Goal: Task Accomplishment & Management: Use online tool/utility

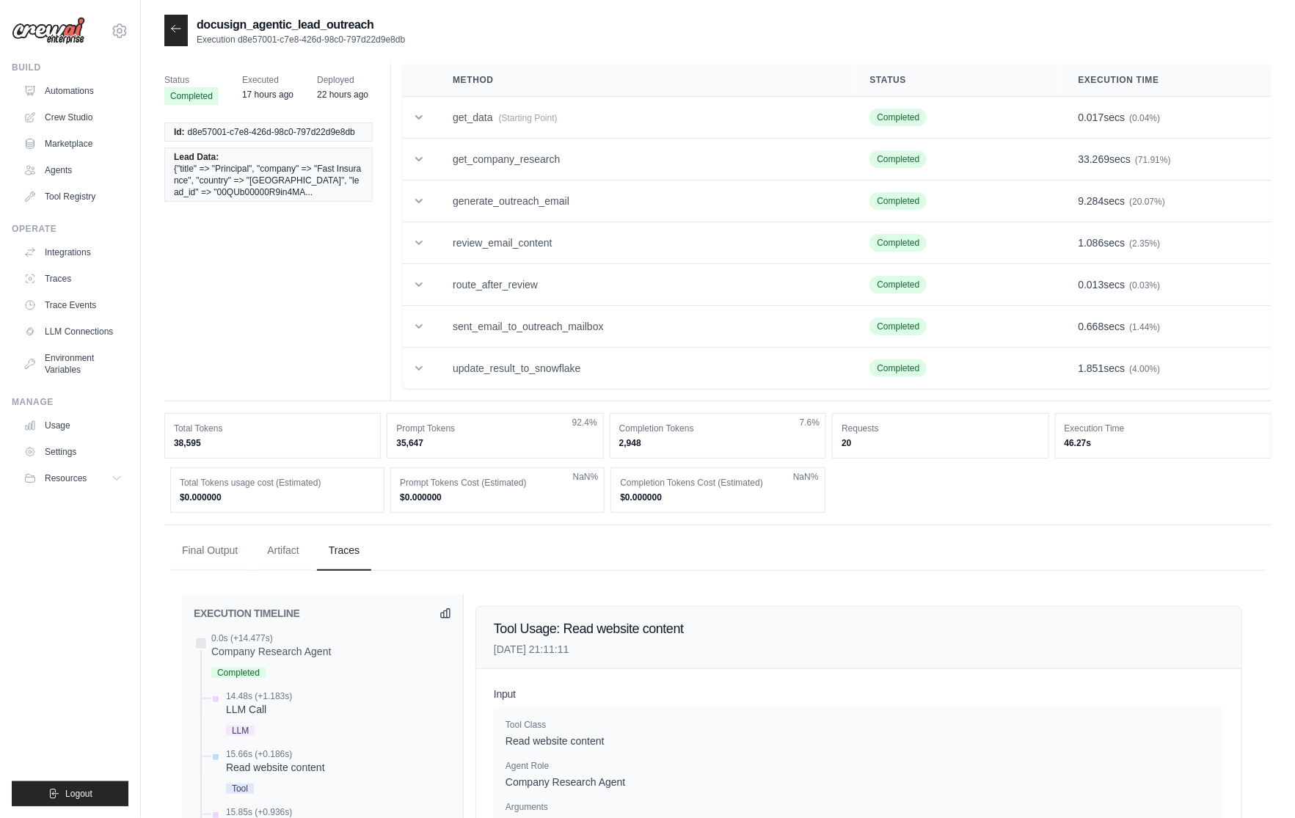
click at [86, 598] on ul "Build Automations Crew Studio Marketplace Agents" at bounding box center [70, 434] width 117 height 744
click at [84, 258] on link "Integrations" at bounding box center [74, 252] width 111 height 23
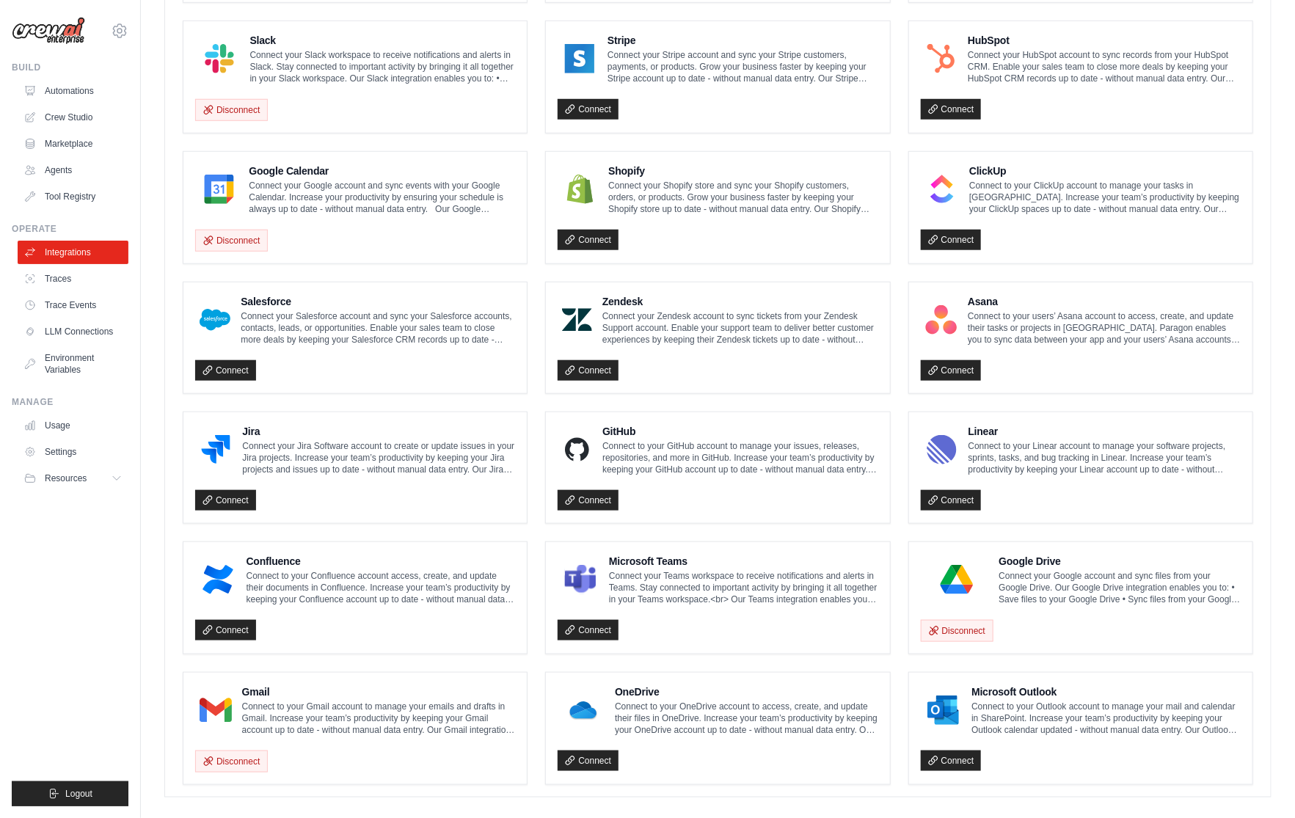
scroll to position [148, 0]
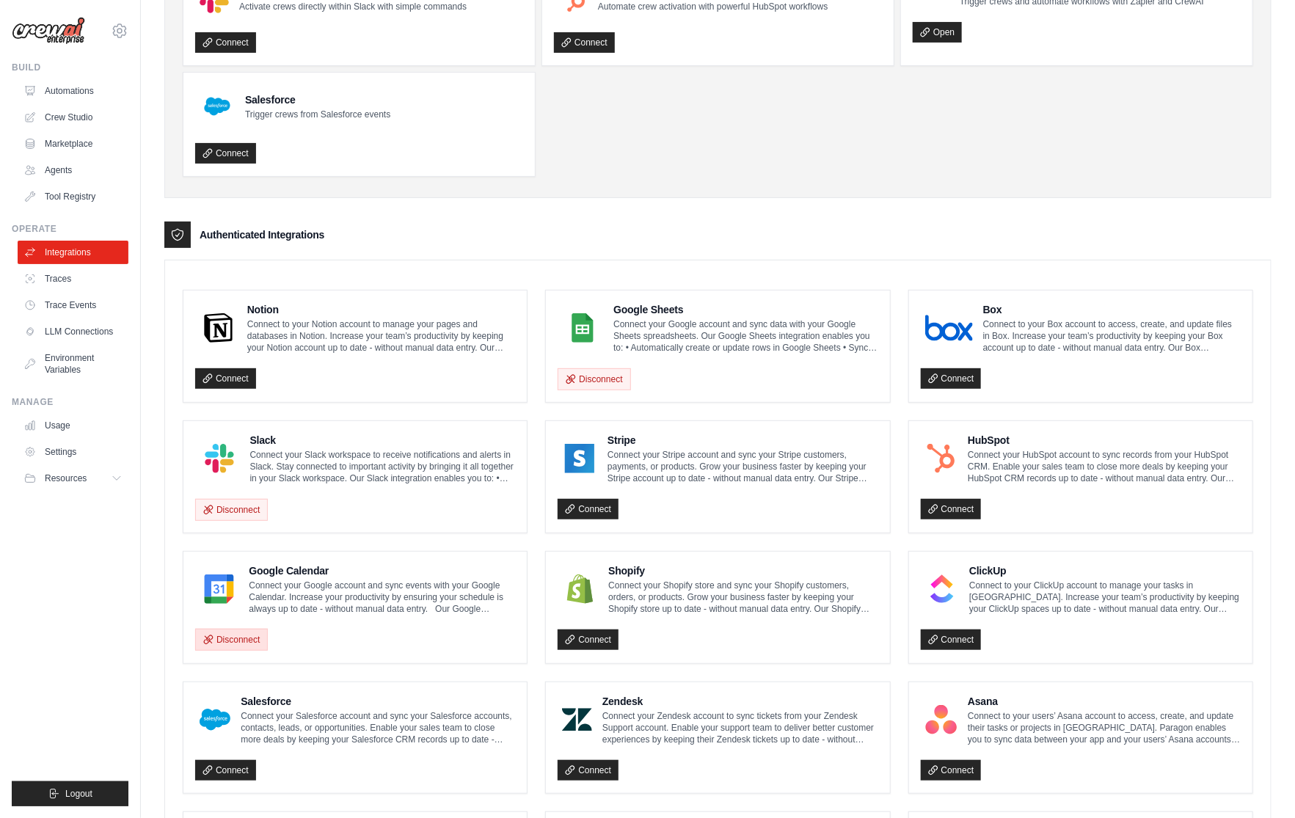
click at [238, 641] on button "Disconnect" at bounding box center [231, 640] width 73 height 22
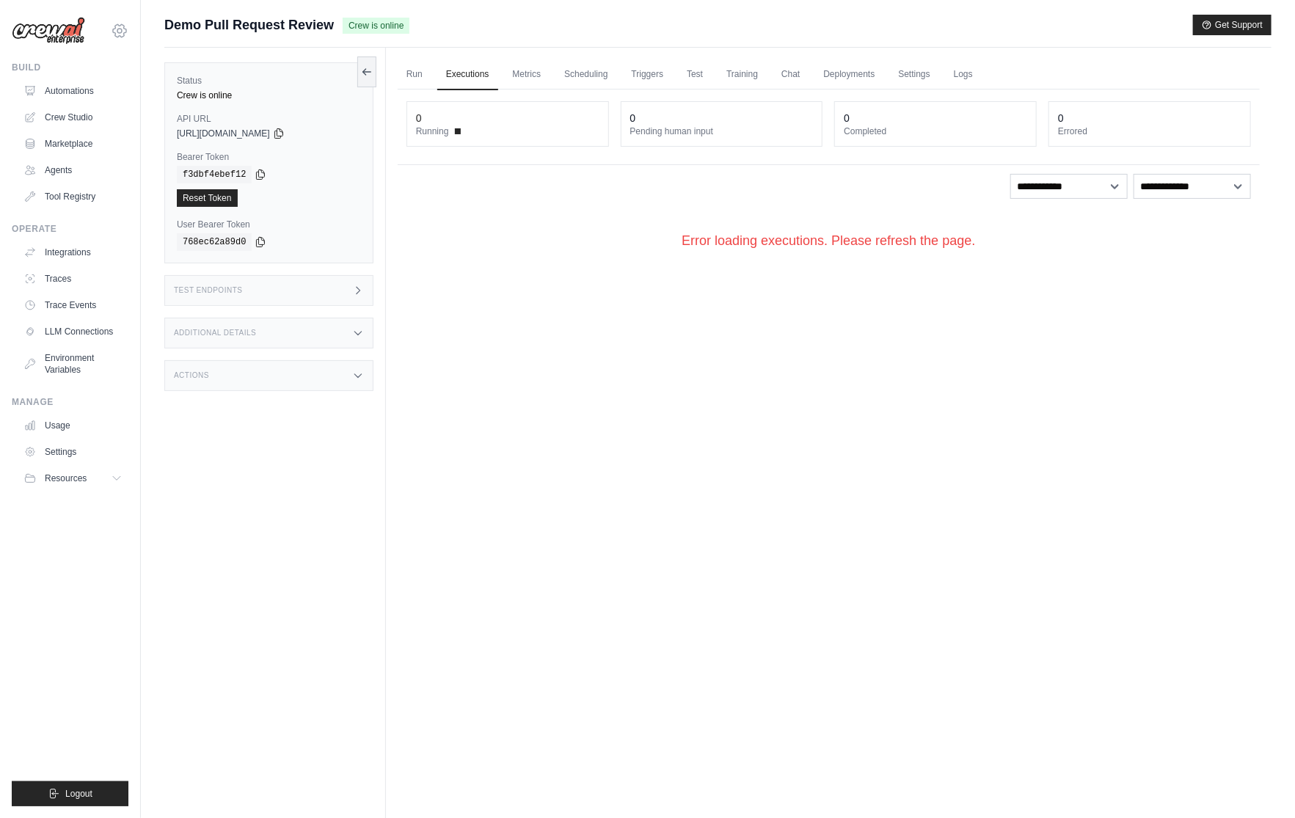
click at [120, 31] on icon at bounding box center [120, 31] width 18 height 18
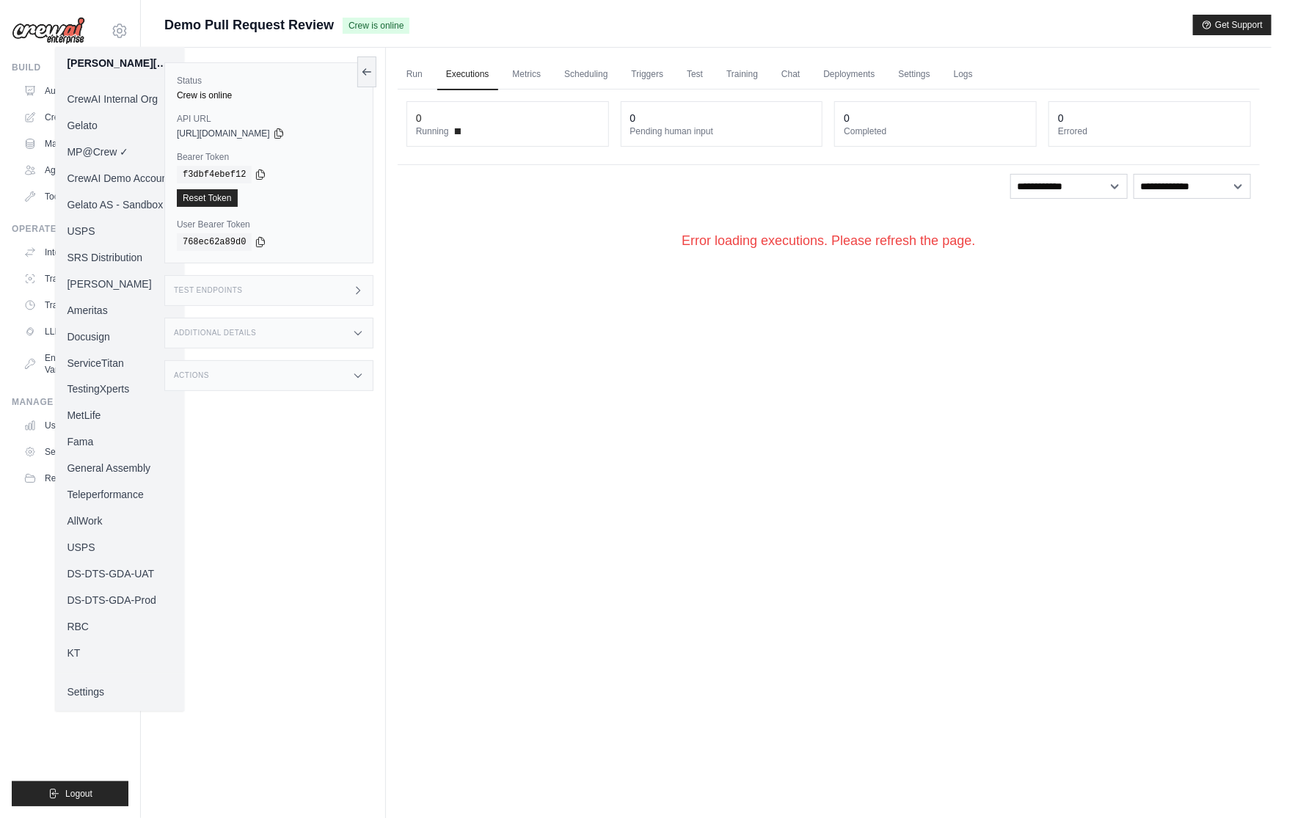
click at [118, 155] on link "MP@Crew ✓" at bounding box center [119, 152] width 129 height 26
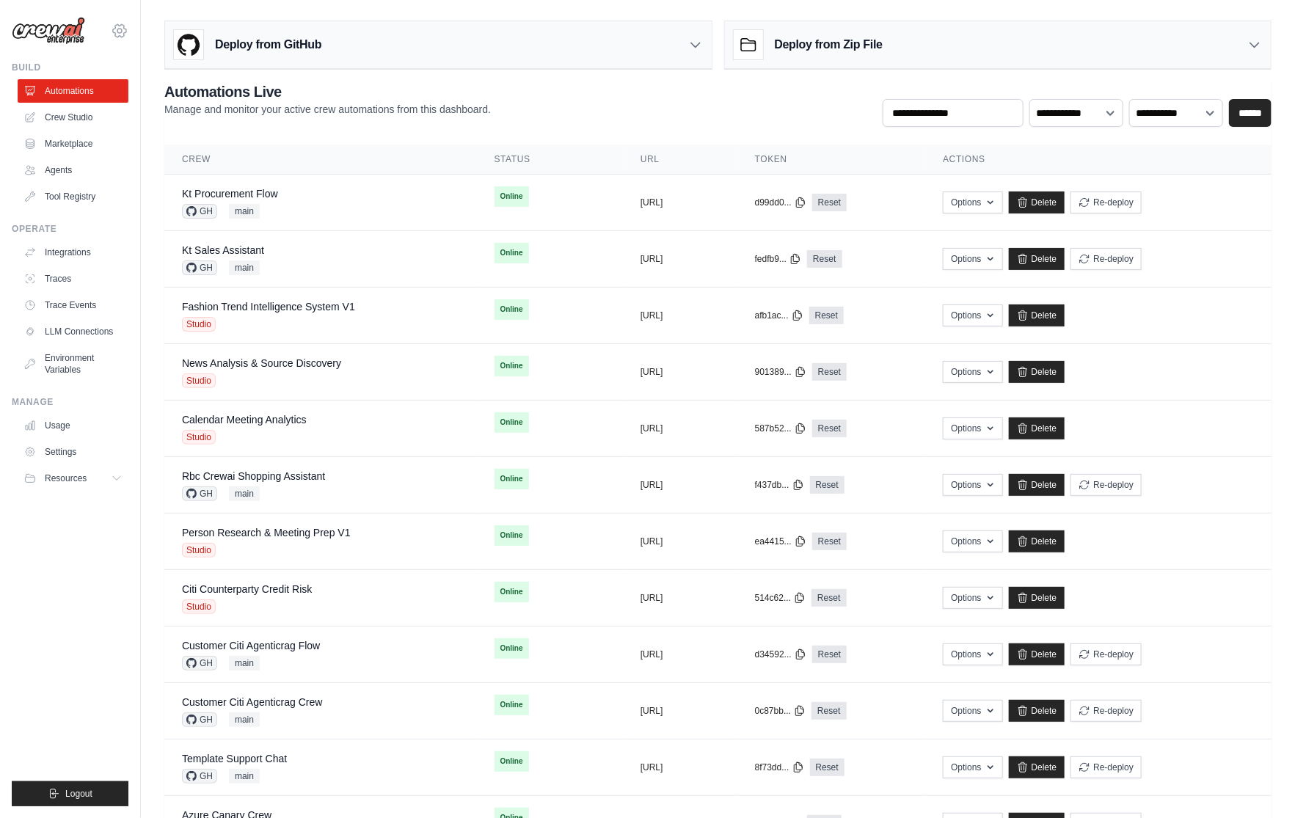
click at [122, 23] on icon at bounding box center [120, 31] width 18 height 18
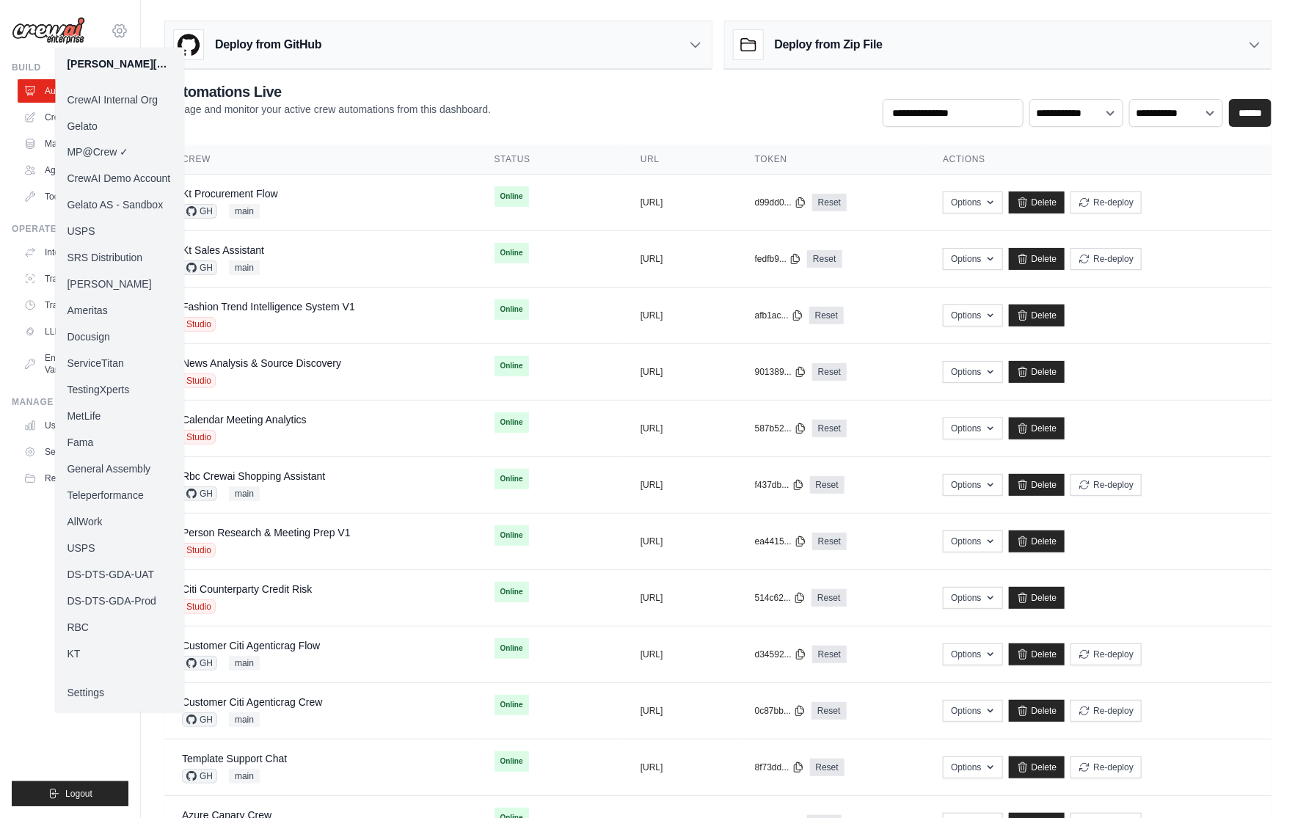
click at [122, 23] on icon at bounding box center [120, 31] width 18 height 18
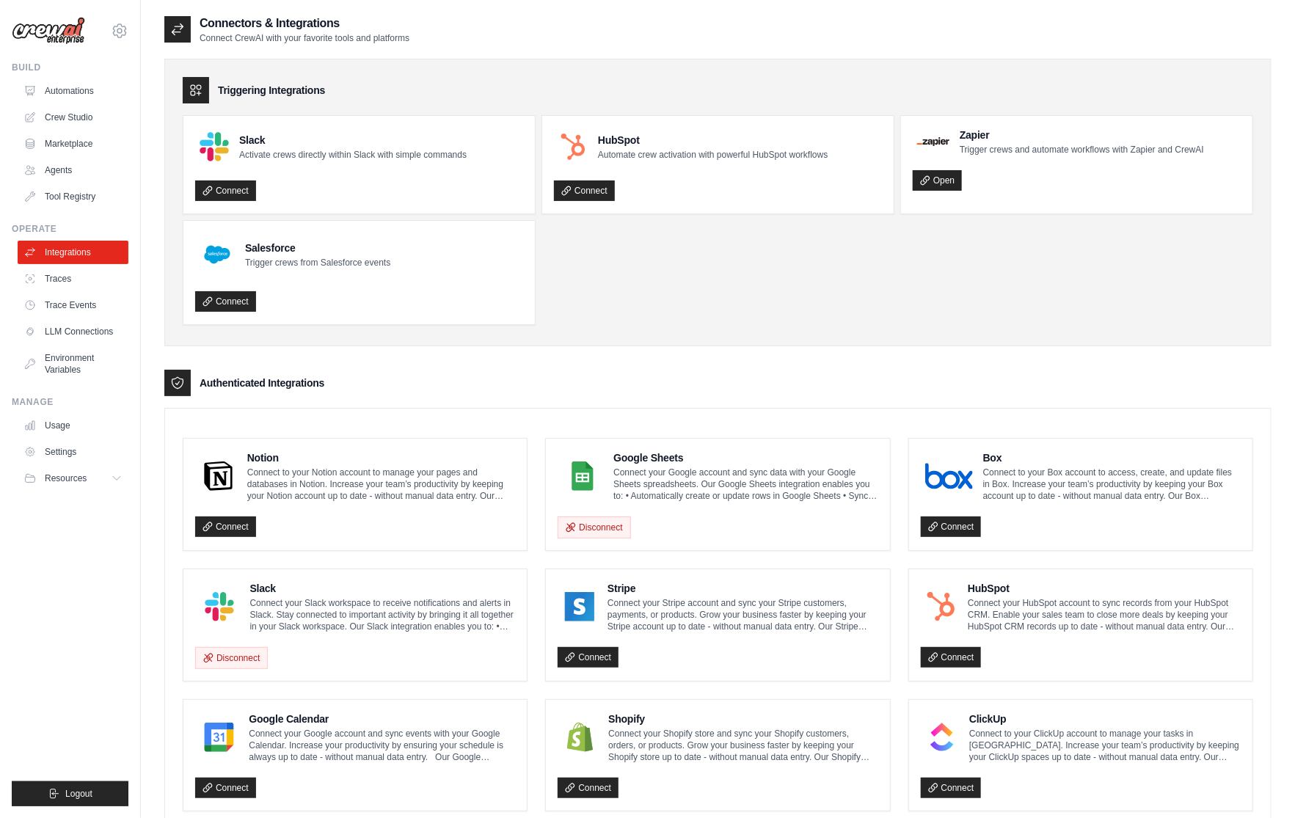
scroll to position [147, 0]
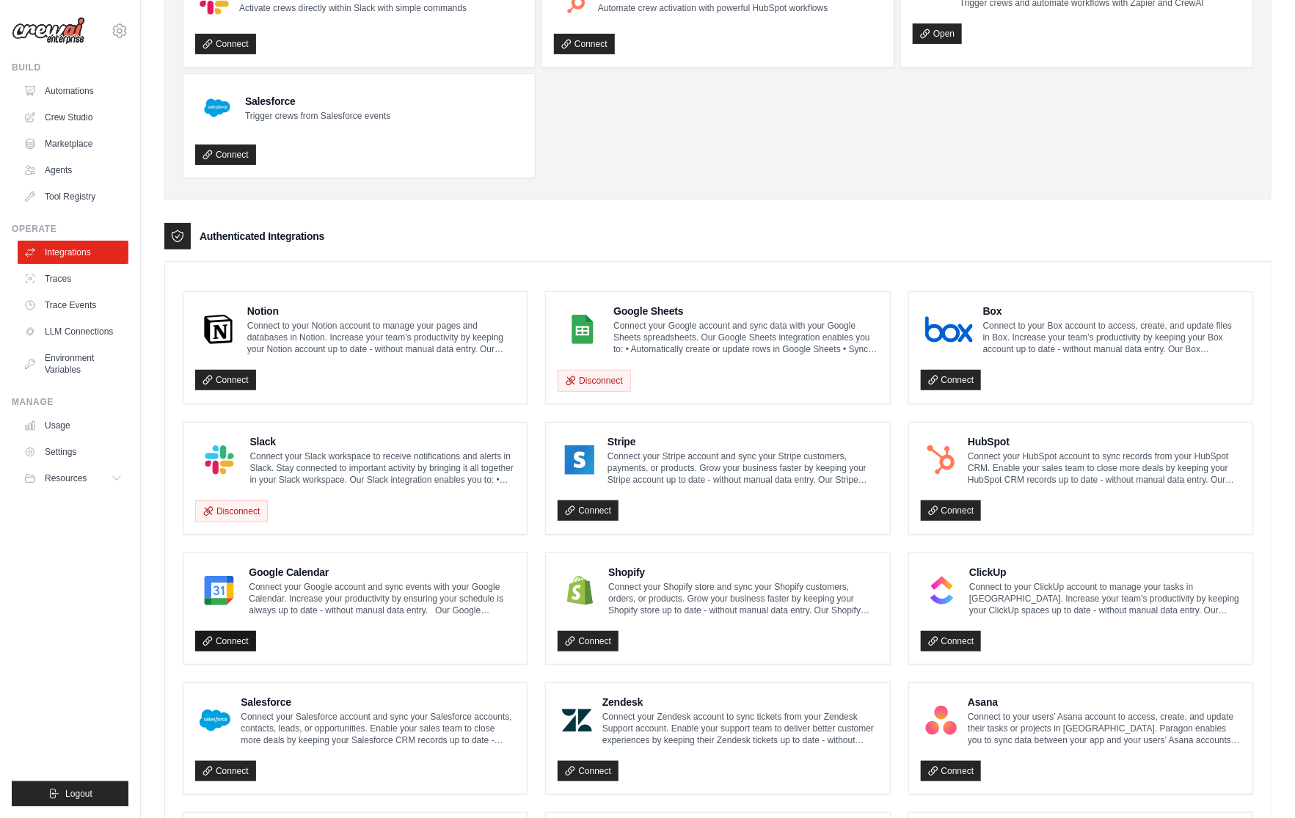
click at [216, 642] on link "Connect" at bounding box center [225, 641] width 61 height 21
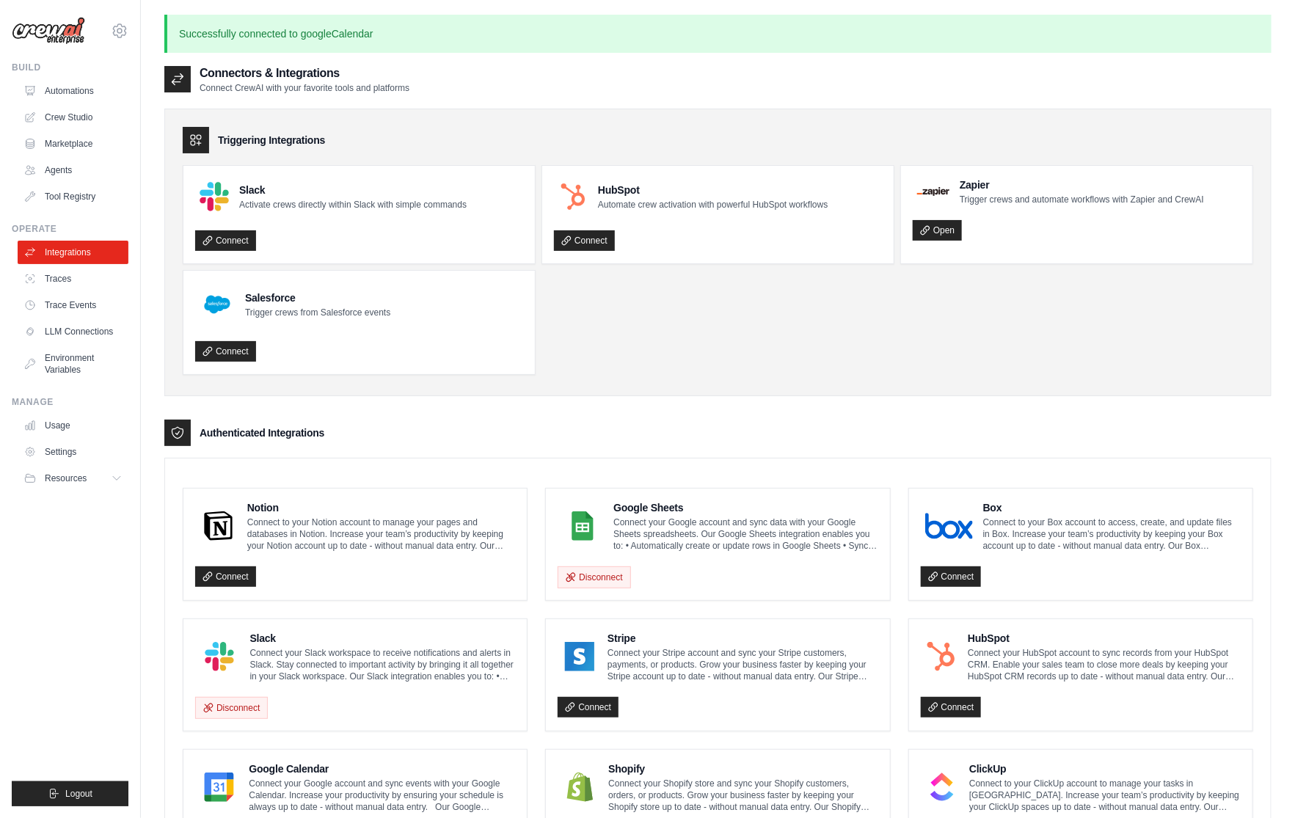
click at [497, 413] on div "Triggering Integrations Slack Activate crews directly within Slack with simple …" at bounding box center [717, 744] width 1107 height 1301
click at [77, 95] on link "Automations" at bounding box center [74, 90] width 111 height 23
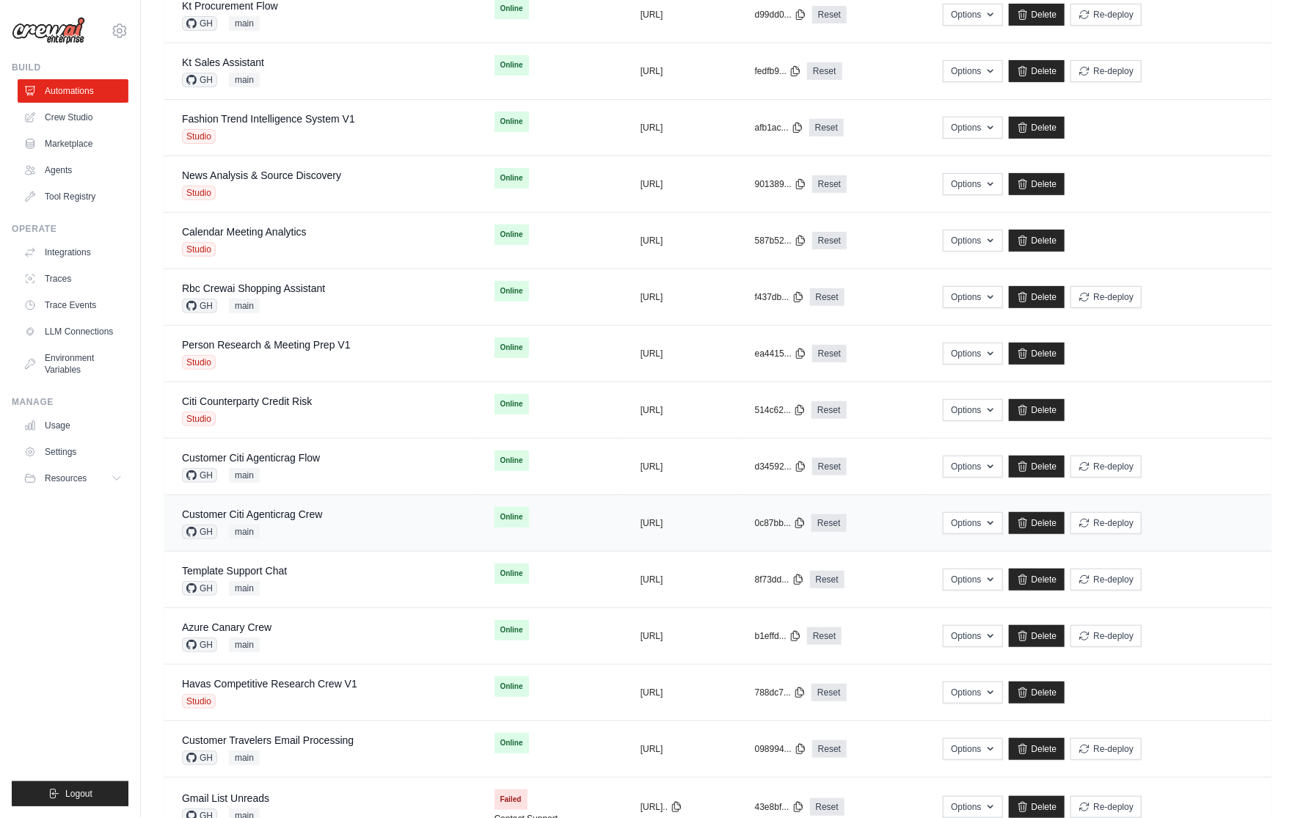
scroll to position [260, 0]
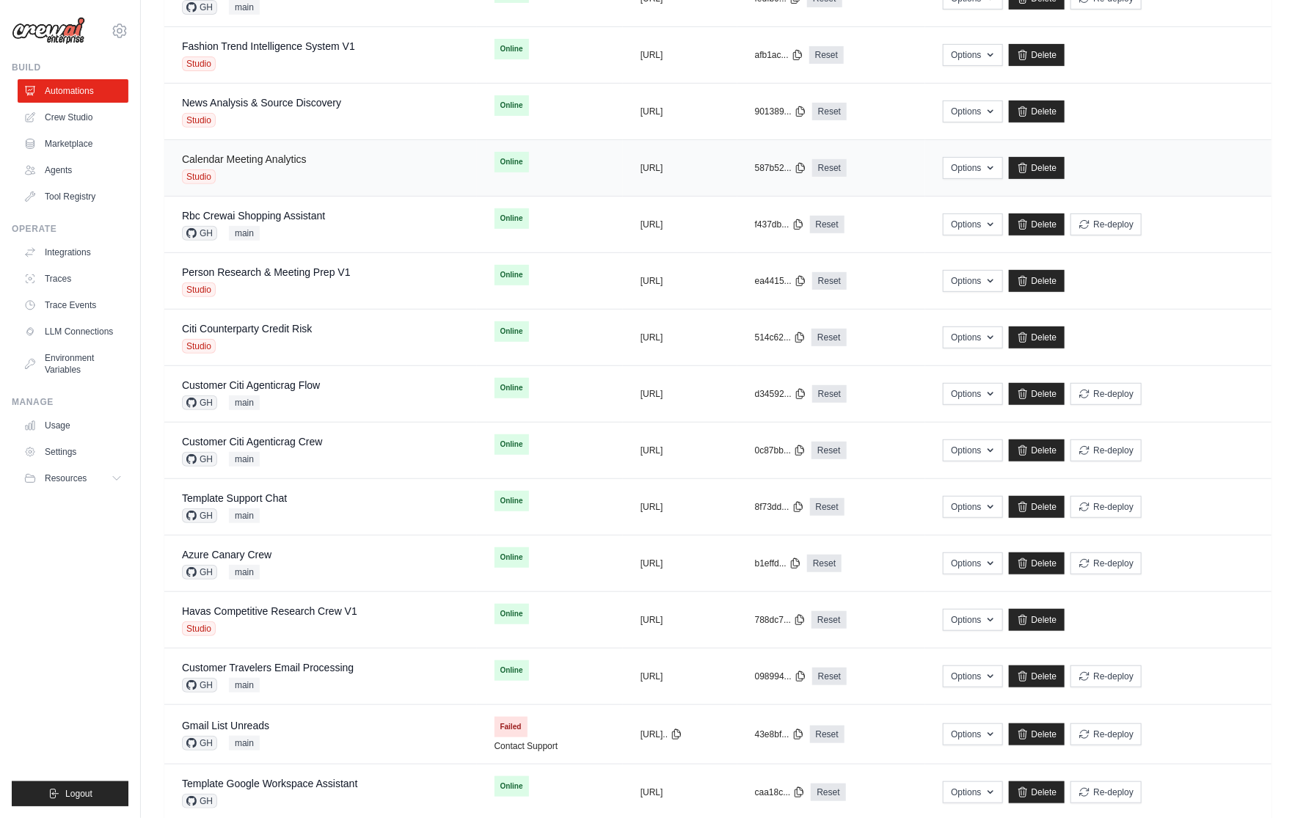
click at [273, 153] on link "Calendar Meeting Analytics" at bounding box center [244, 159] width 125 height 12
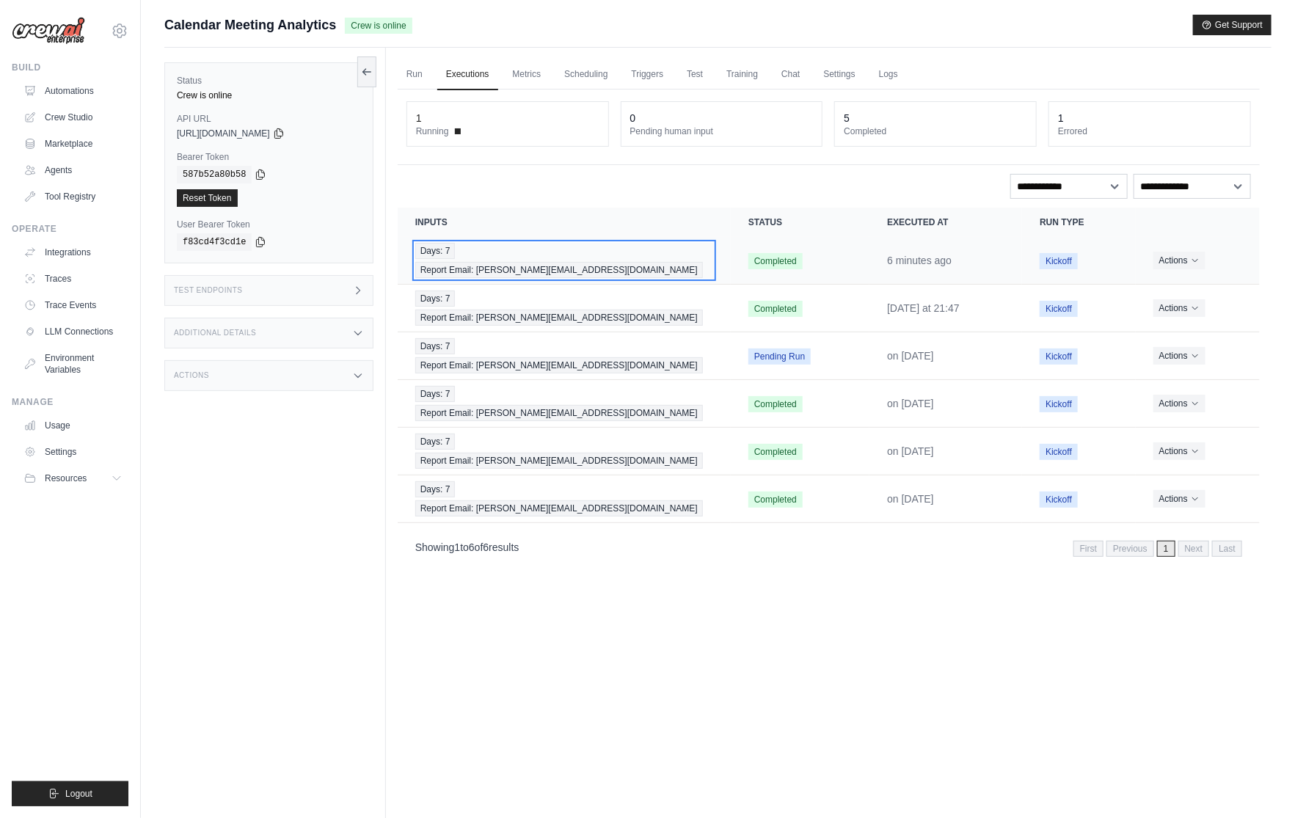
click at [544, 262] on span "Report Email: mike@crewai.com" at bounding box center [559, 270] width 288 height 16
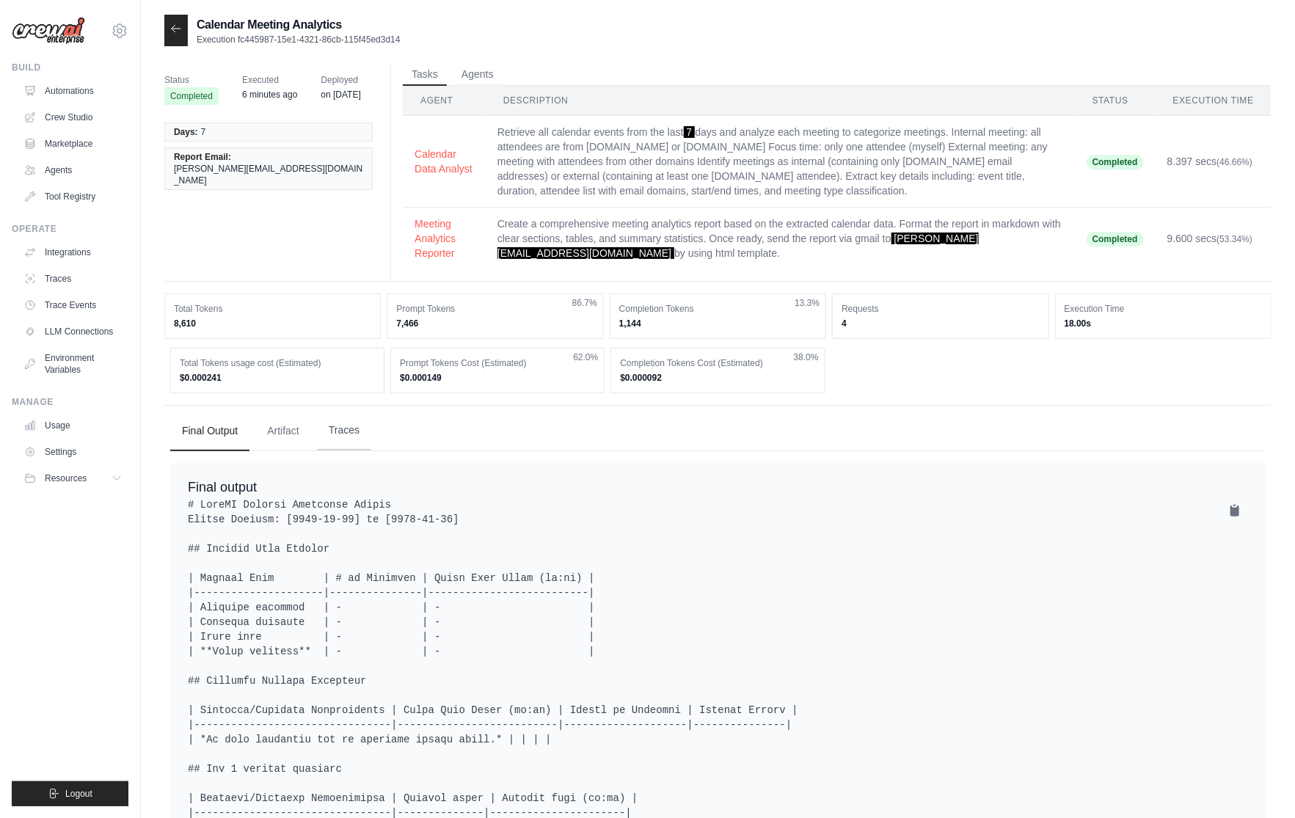
click at [325, 429] on button "Traces" at bounding box center [344, 431] width 54 height 40
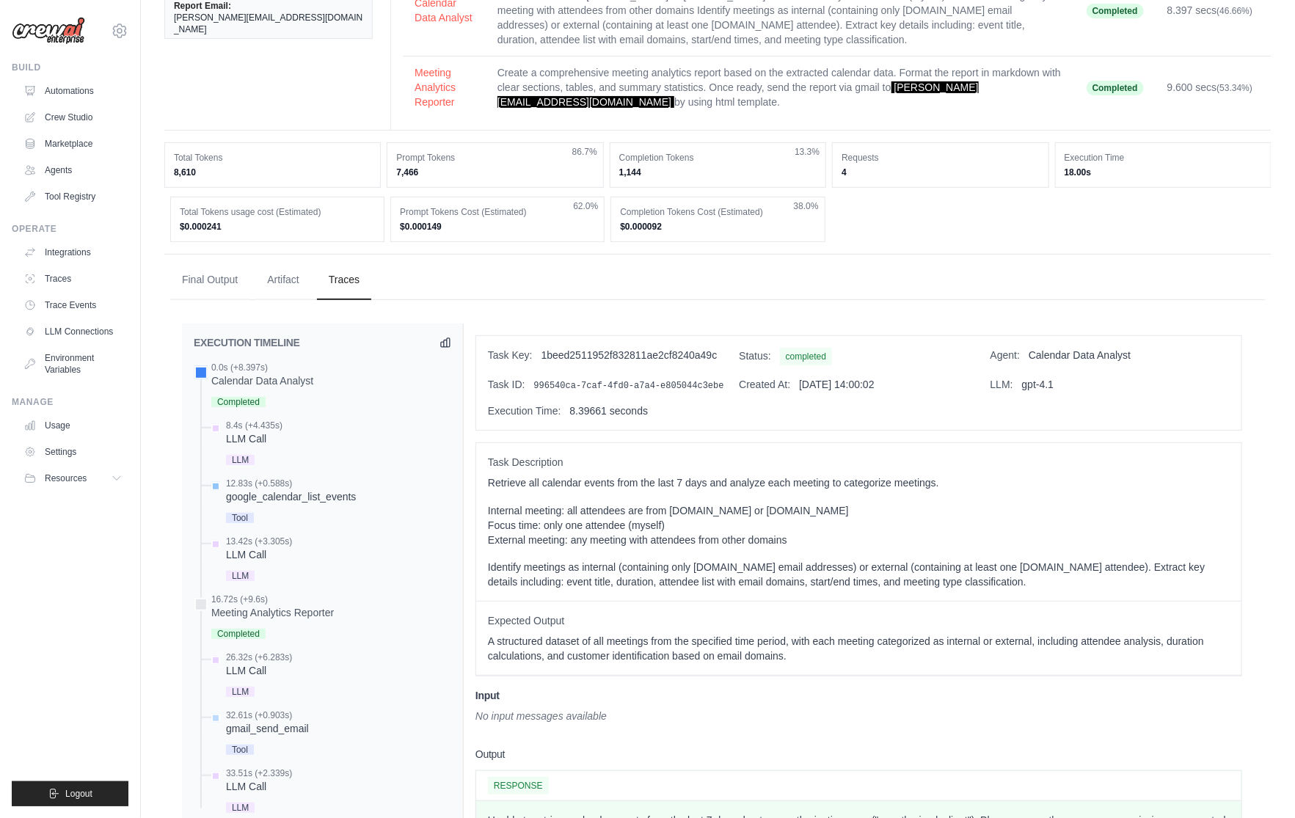
scroll to position [160, 0]
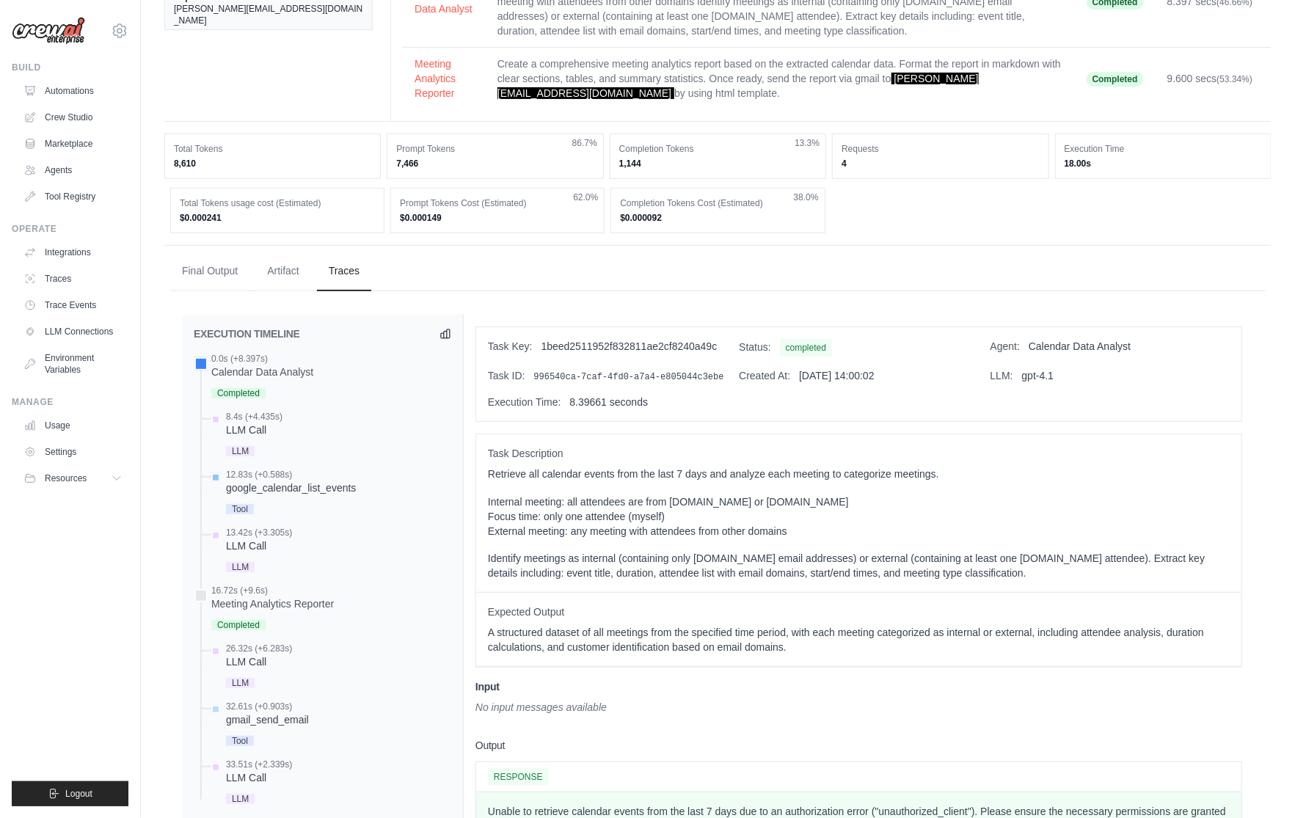
click at [323, 486] on div "google_calendar_list_events" at bounding box center [291, 487] width 130 height 15
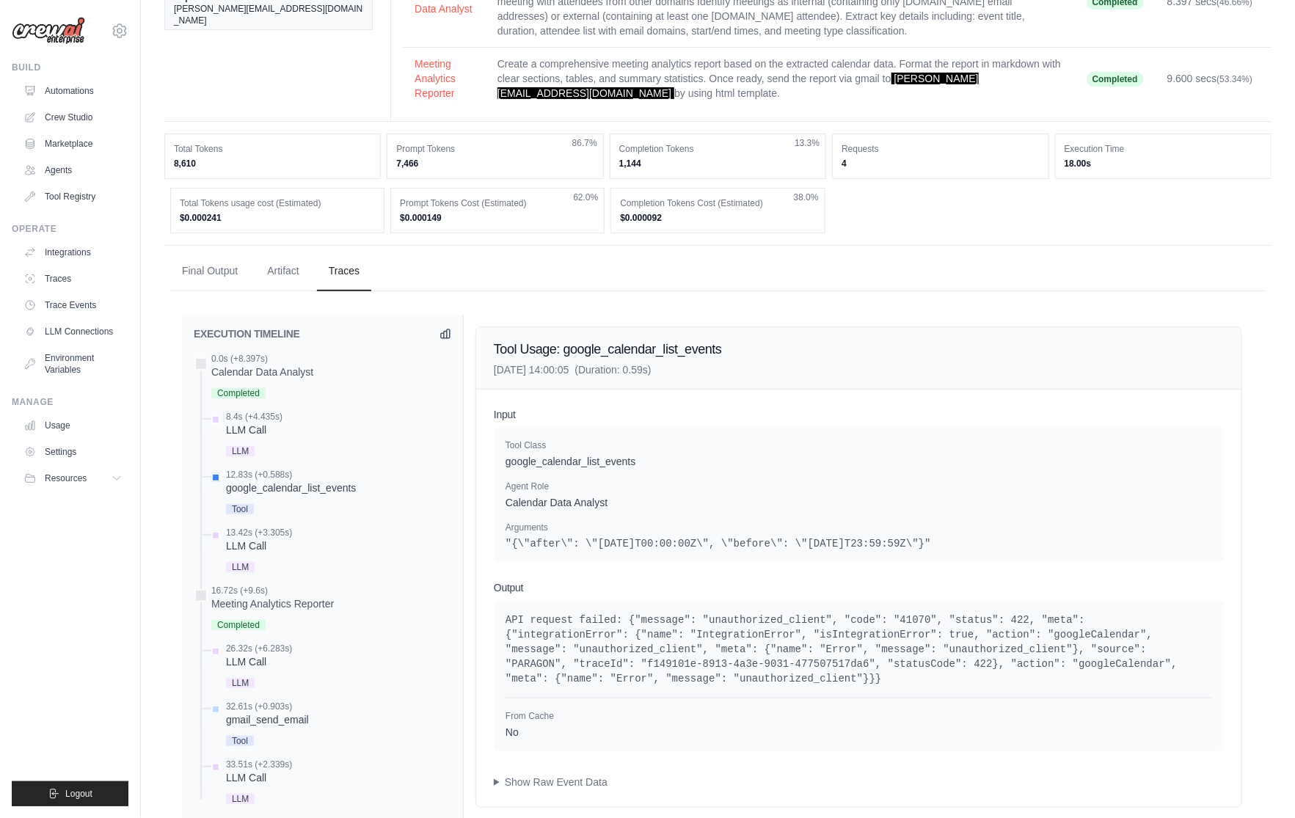
click at [725, 637] on pre "API request failed: {"message": "unauthorized_client", "code": "41070", "status…" at bounding box center [858, 648] width 706 height 73
click at [782, 700] on div "From Cache No" at bounding box center [858, 719] width 706 height 42
click at [894, 684] on pre "API request failed: {"message": "unauthorized_client", "code": "41070", "status…" at bounding box center [858, 648] width 706 height 73
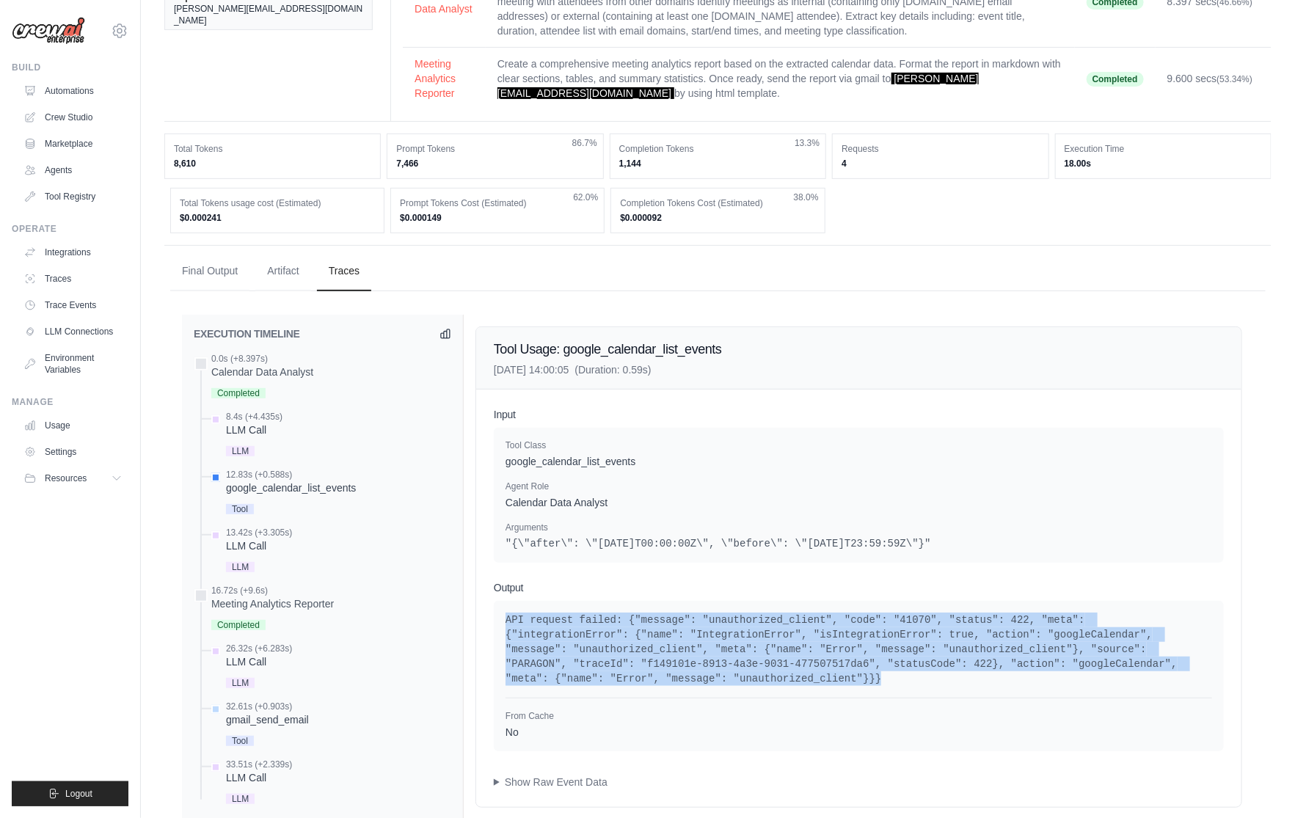
drag, startPoint x: 917, startPoint y: 678, endPoint x: 479, endPoint y: 615, distance: 442.4
click at [479, 615] on div "Input Tool Class google_calendar_list_events Agent Role Calendar Data Analyst A…" at bounding box center [858, 597] width 765 height 417
copy pre "API request failed: {"message": "unauthorized_client", "code": "41070", "status…"
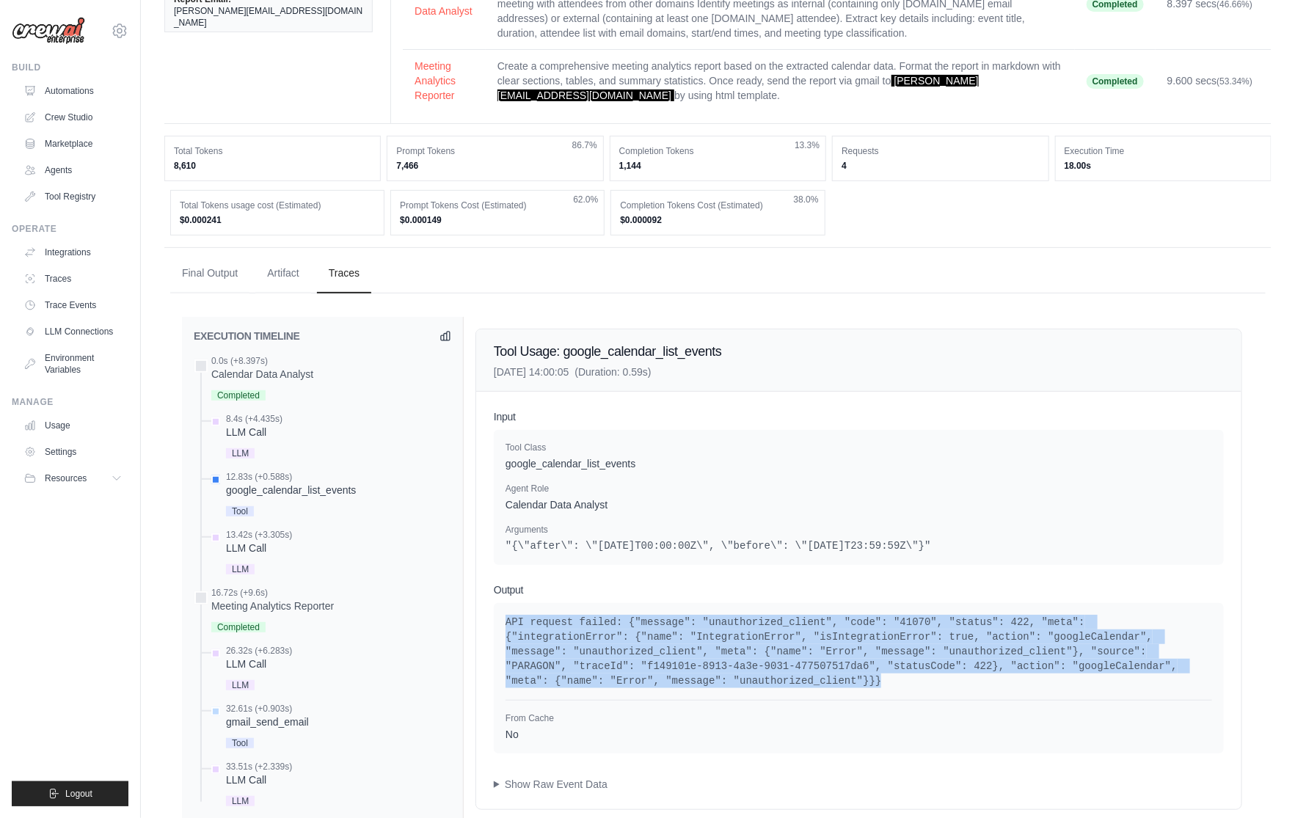
scroll to position [149, 0]
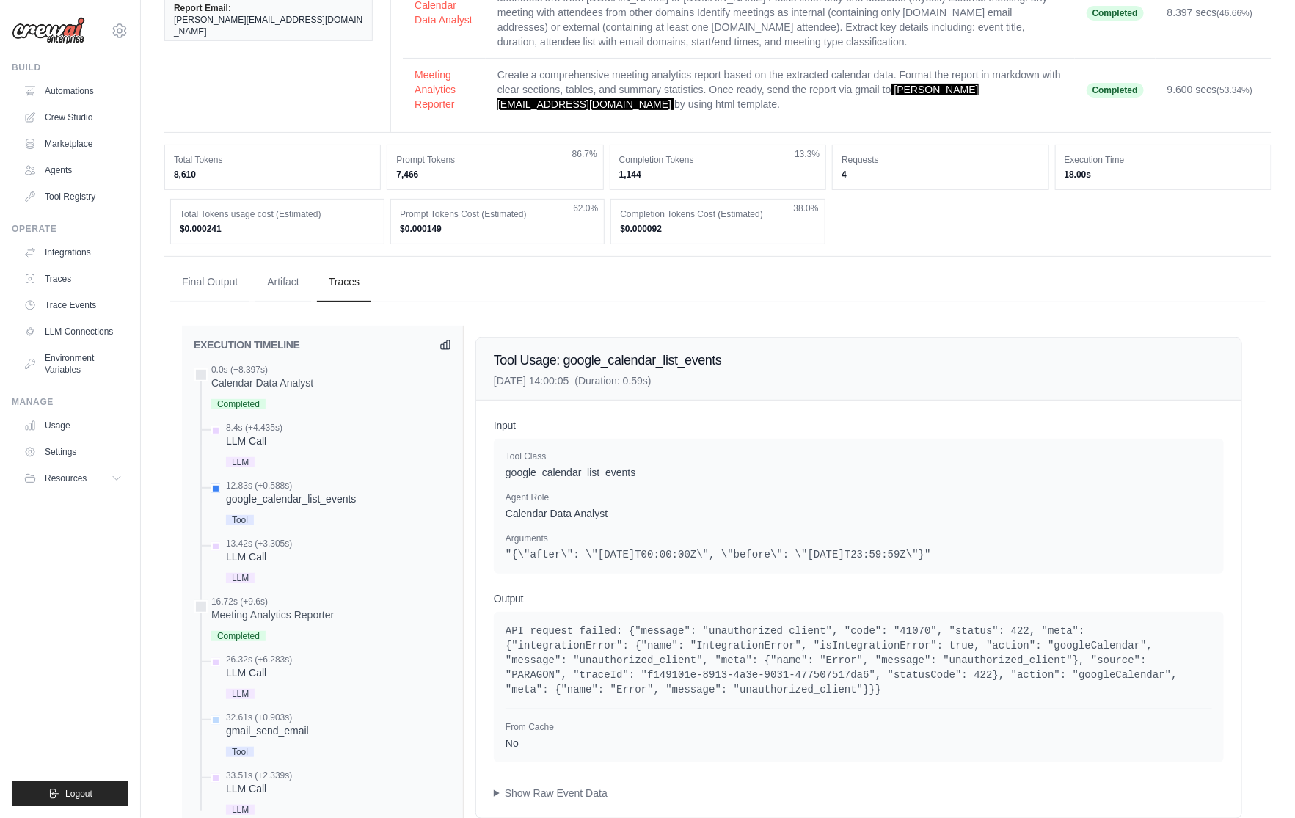
click at [935, 538] on p "Arguments" at bounding box center [858, 538] width 706 height 12
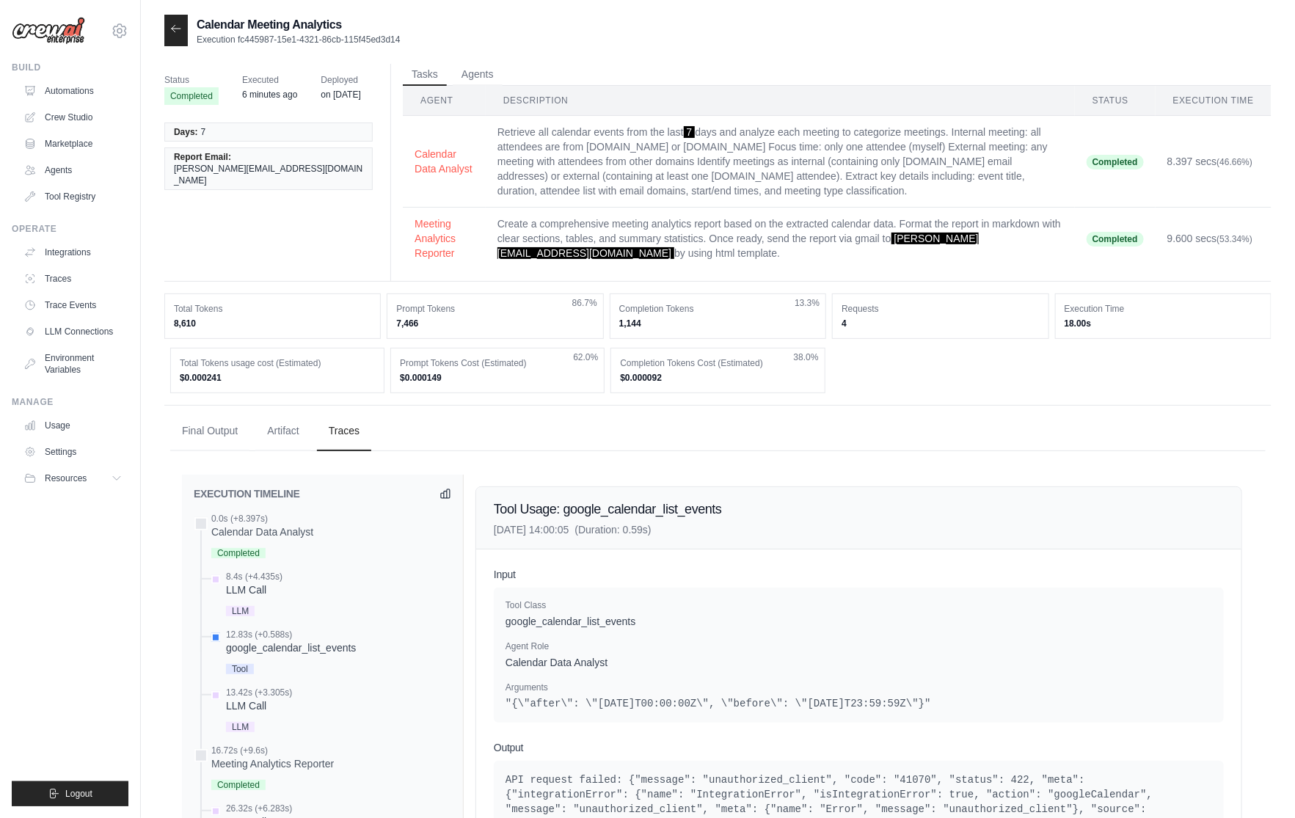
scroll to position [16, 0]
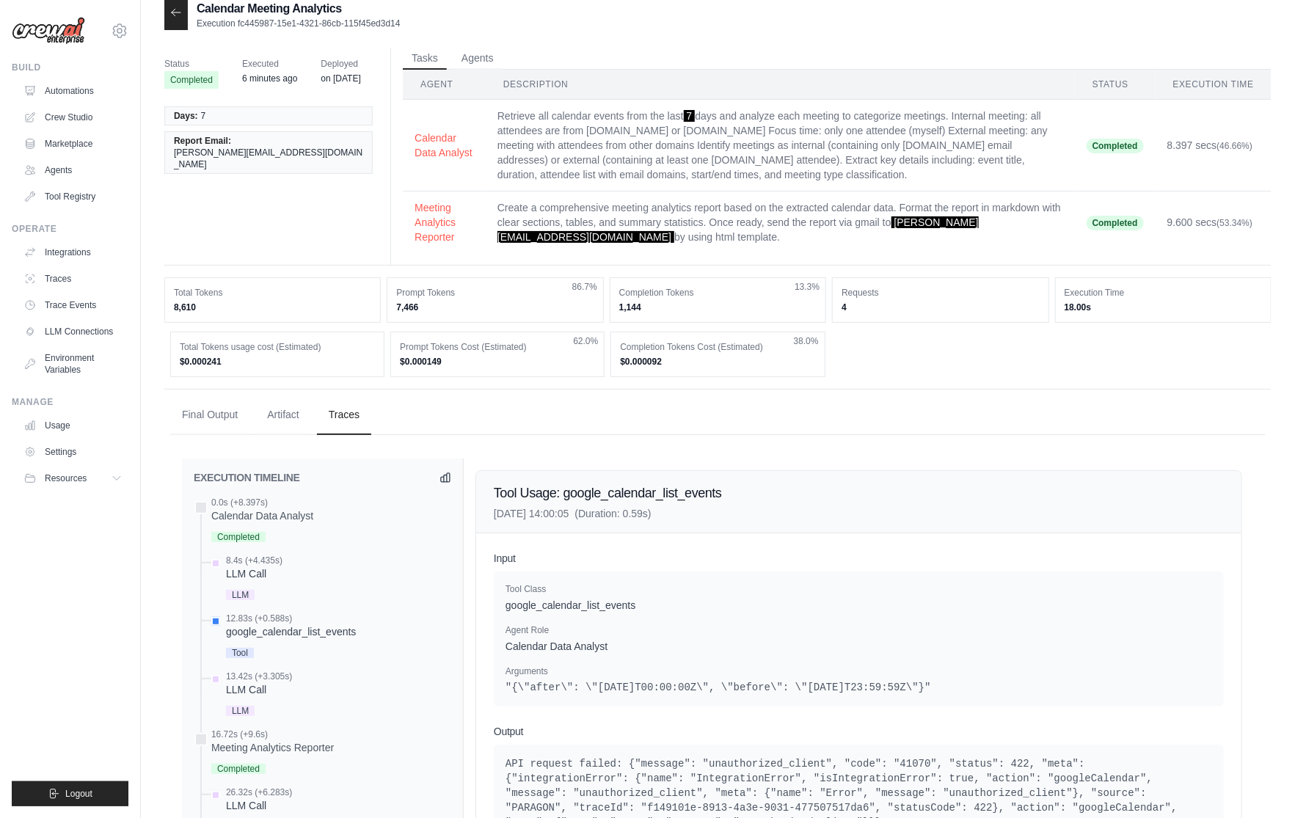
click at [784, 694] on div "Tool Class google_calendar_list_events Agent Role Calendar Data Analyst Argumen…" at bounding box center [859, 638] width 730 height 135
drag, startPoint x: 984, startPoint y: 687, endPoint x: 508, endPoint y: 689, distance: 476.7
click at [508, 689] on pre ""{\"after\": \"2025-08-15T00:00:00Z\", \"before\": \"2025-08-22T23:59:59Z\"}"" at bounding box center [858, 687] width 706 height 15
click at [273, 519] on div "Calendar Data Analyst" at bounding box center [262, 515] width 102 height 15
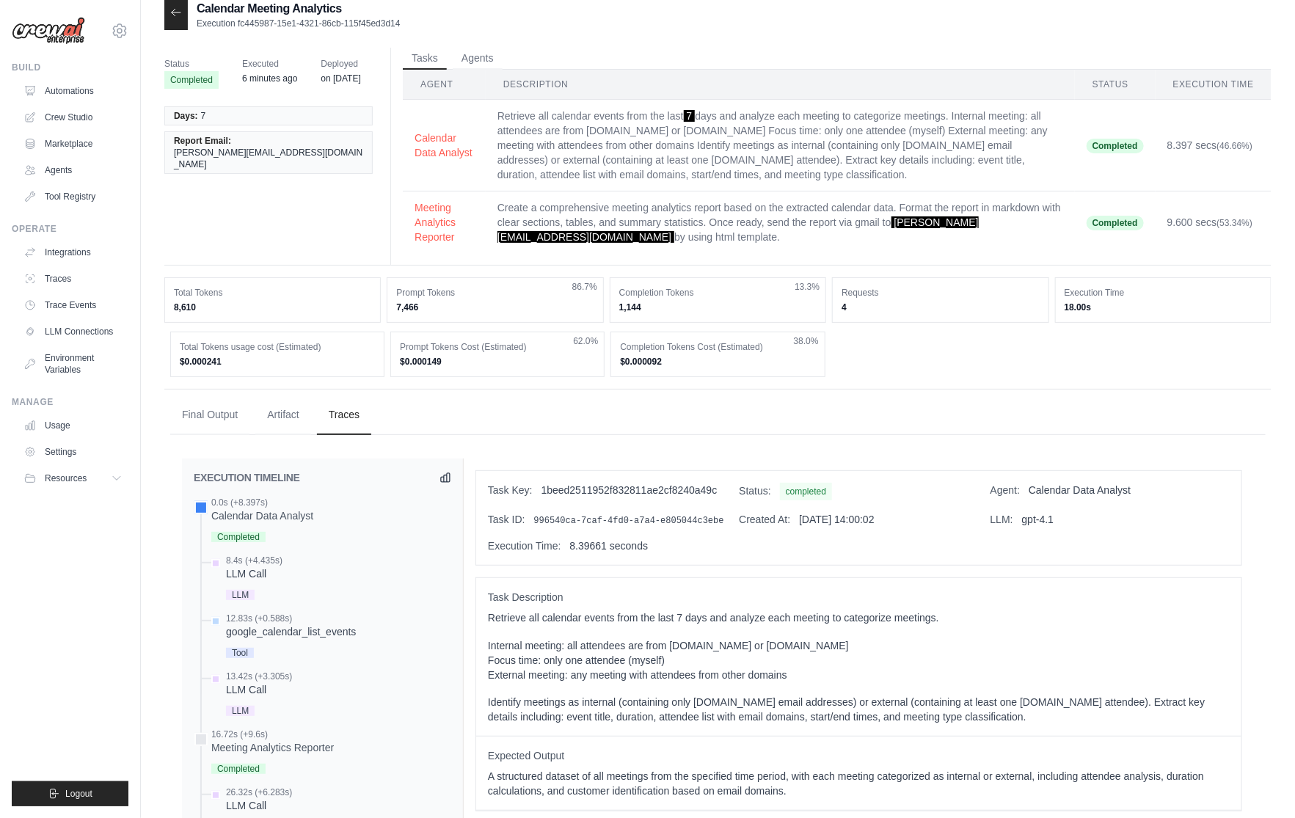
scroll to position [0, 0]
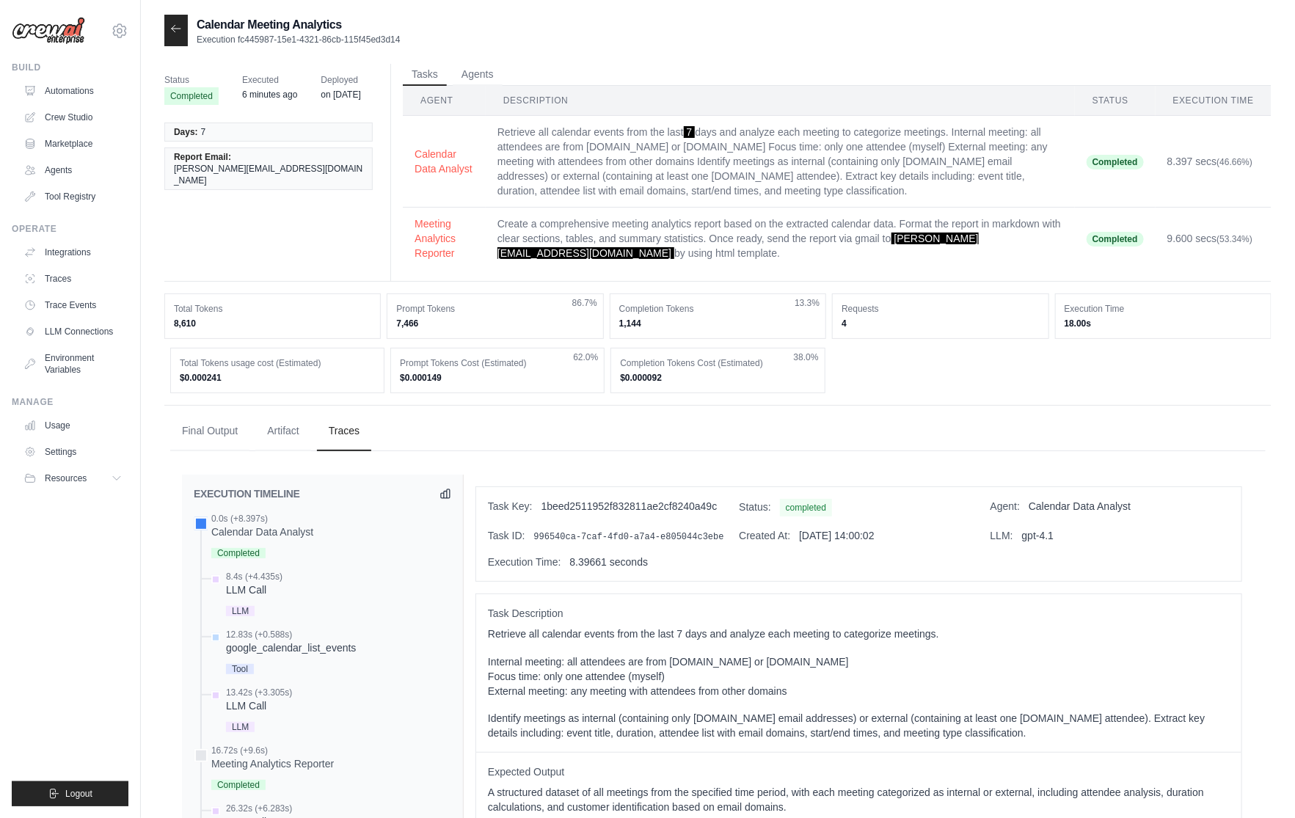
click at [168, 32] on div at bounding box center [175, 31] width 23 height 32
click at [177, 26] on icon at bounding box center [176, 29] width 12 height 12
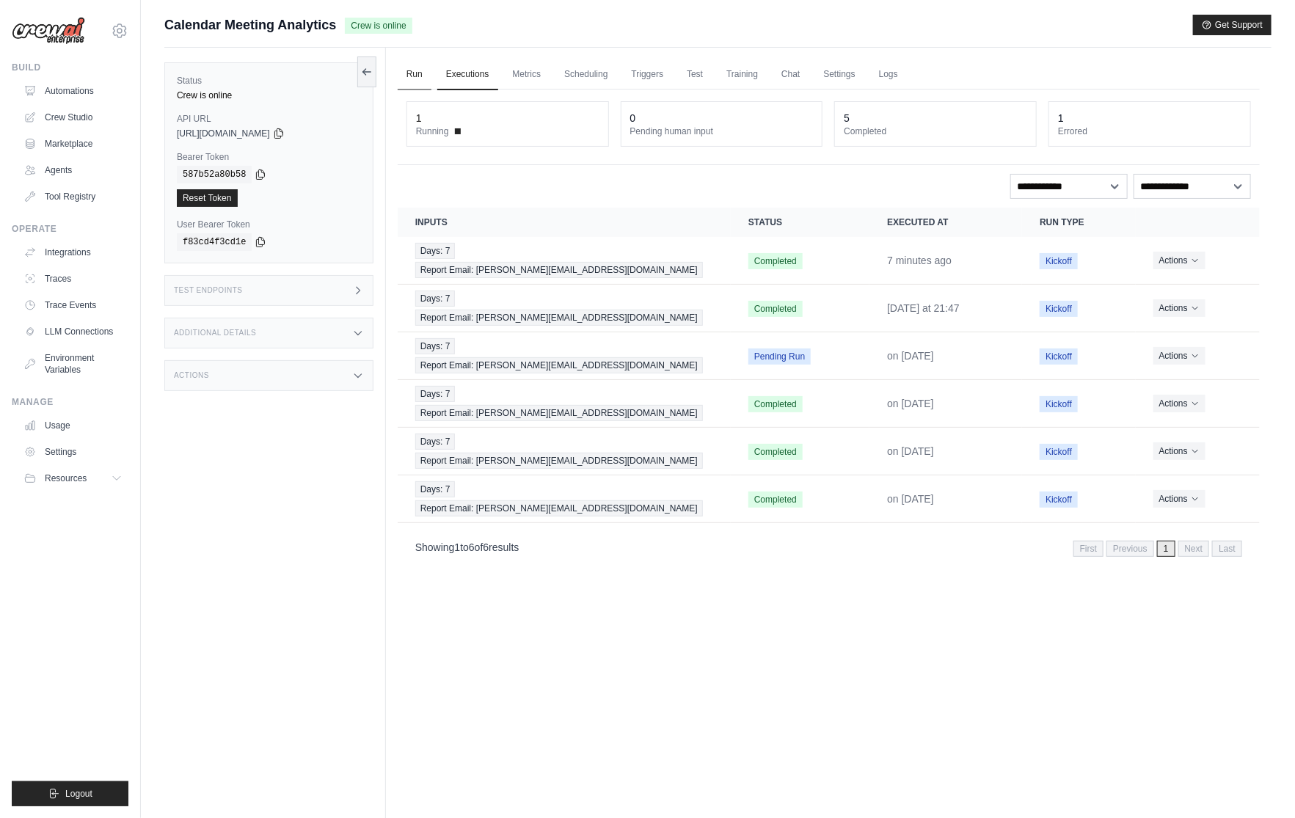
click at [411, 72] on link "Run" at bounding box center [415, 74] width 34 height 31
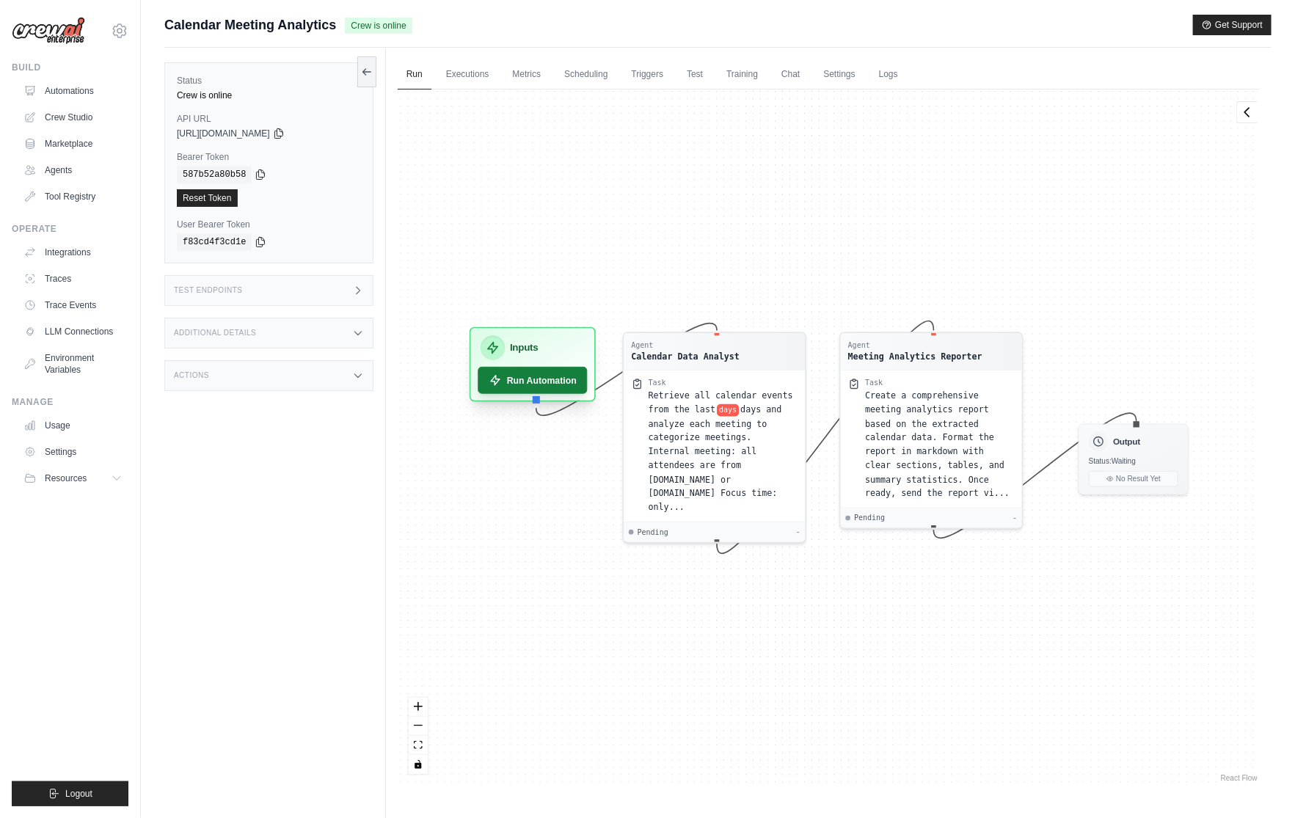
click at [549, 376] on button "Run Automation" at bounding box center [531, 380] width 109 height 27
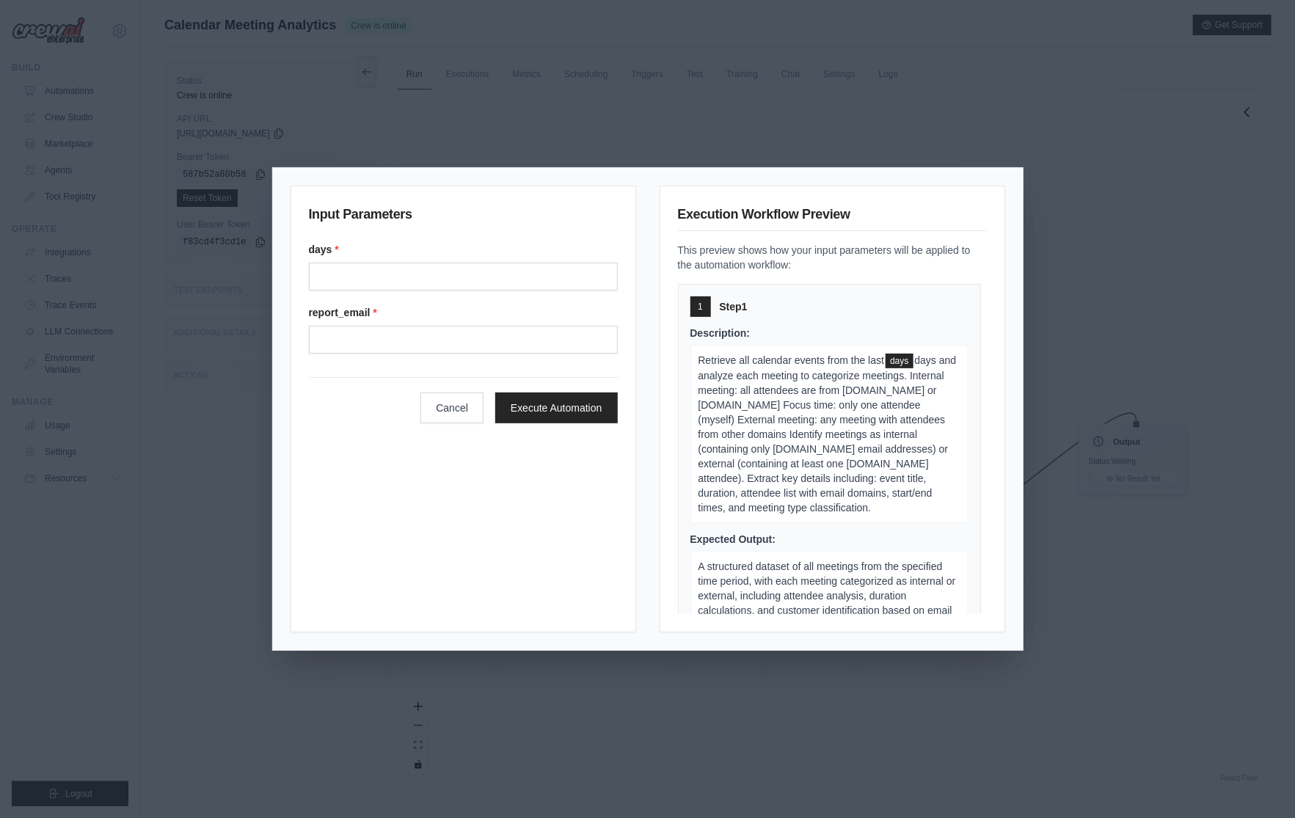
click at [403, 252] on label "days *" at bounding box center [463, 249] width 309 height 15
click at [403, 263] on input "Days" at bounding box center [463, 277] width 309 height 28
click at [409, 262] on div "days *" at bounding box center [463, 266] width 309 height 48
click at [409, 274] on input "Days" at bounding box center [463, 277] width 309 height 28
type input "*"
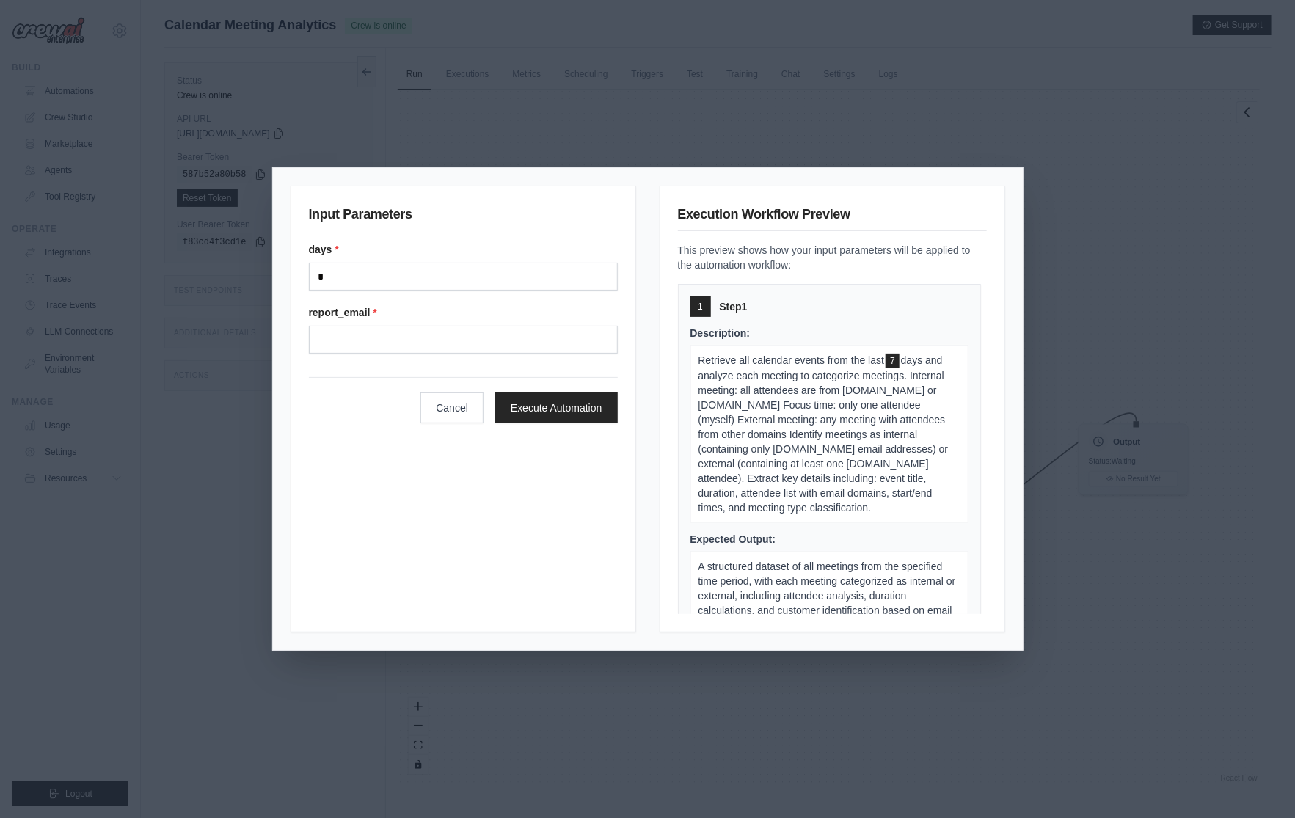
click at [417, 312] on label "report_email *" at bounding box center [463, 312] width 309 height 15
click at [417, 326] on input "Report email" at bounding box center [463, 340] width 309 height 28
click at [429, 343] on input "Report email" at bounding box center [463, 340] width 309 height 28
type input "**********"
click at [458, 516] on div "**********" at bounding box center [462, 409] width 345 height 447
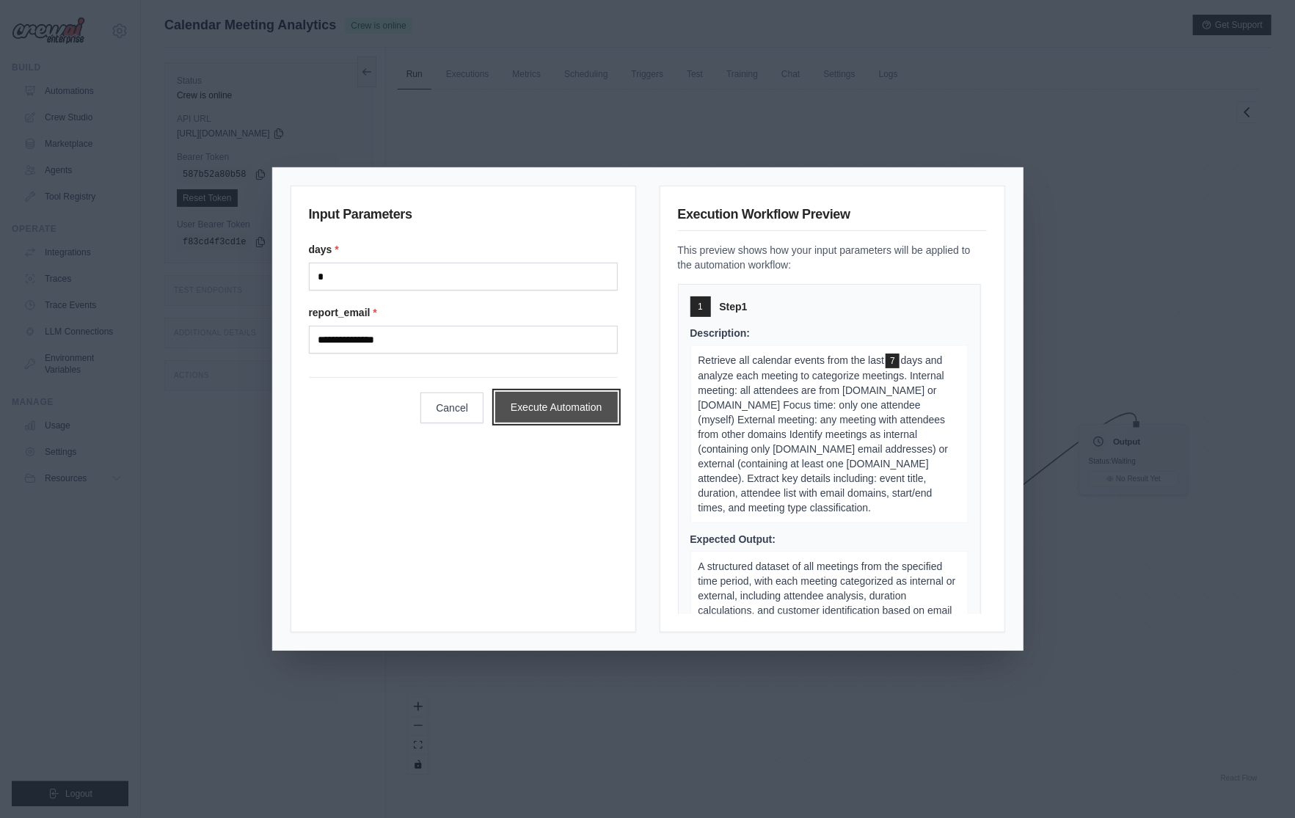
click at [539, 409] on button "Execute Automation" at bounding box center [556, 407] width 122 height 31
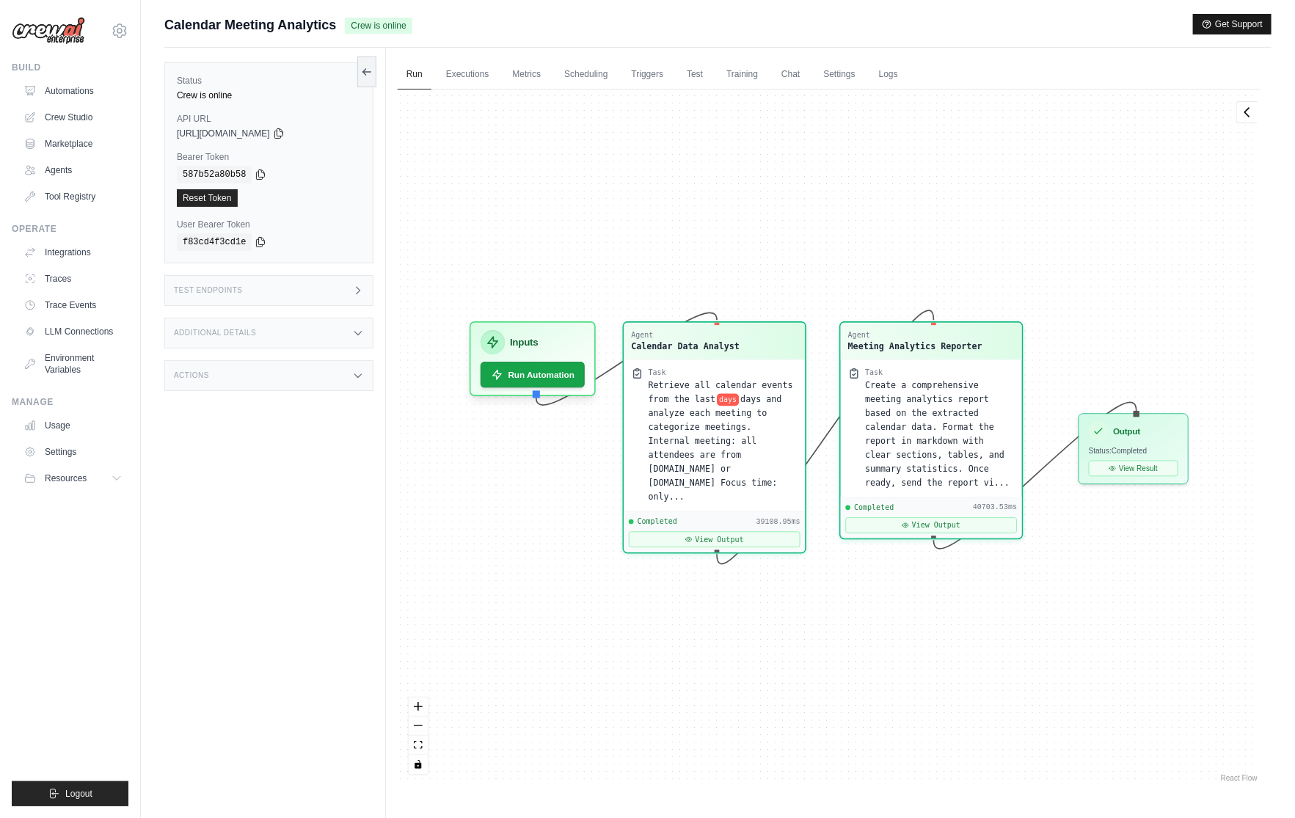
scroll to position [11297, 0]
click at [243, 434] on div "Status Crew is online API URL copied https://calendar-meeting-analytics-fe5f65f…" at bounding box center [275, 457] width 222 height 818
click at [68, 86] on link "Automations" at bounding box center [74, 90] width 111 height 23
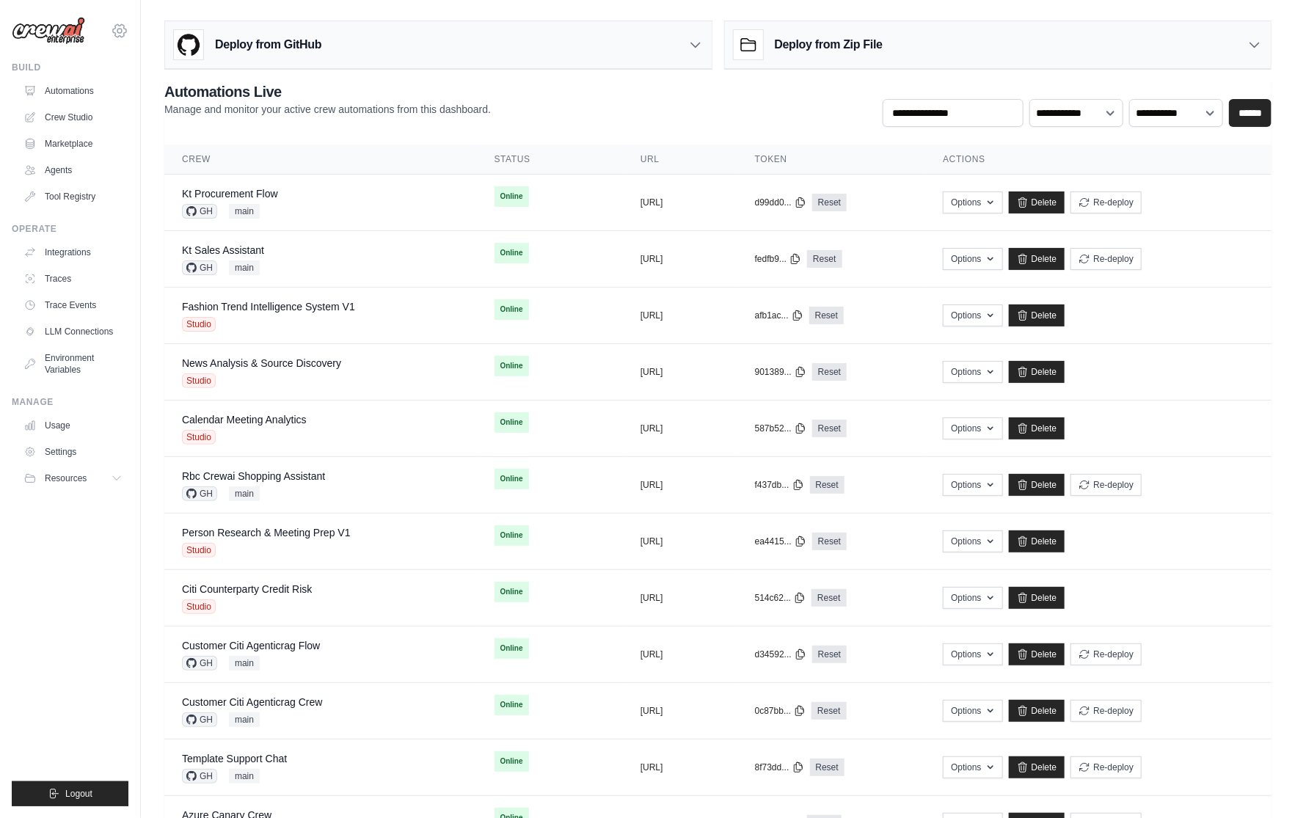
click at [122, 35] on icon at bounding box center [120, 31] width 18 height 18
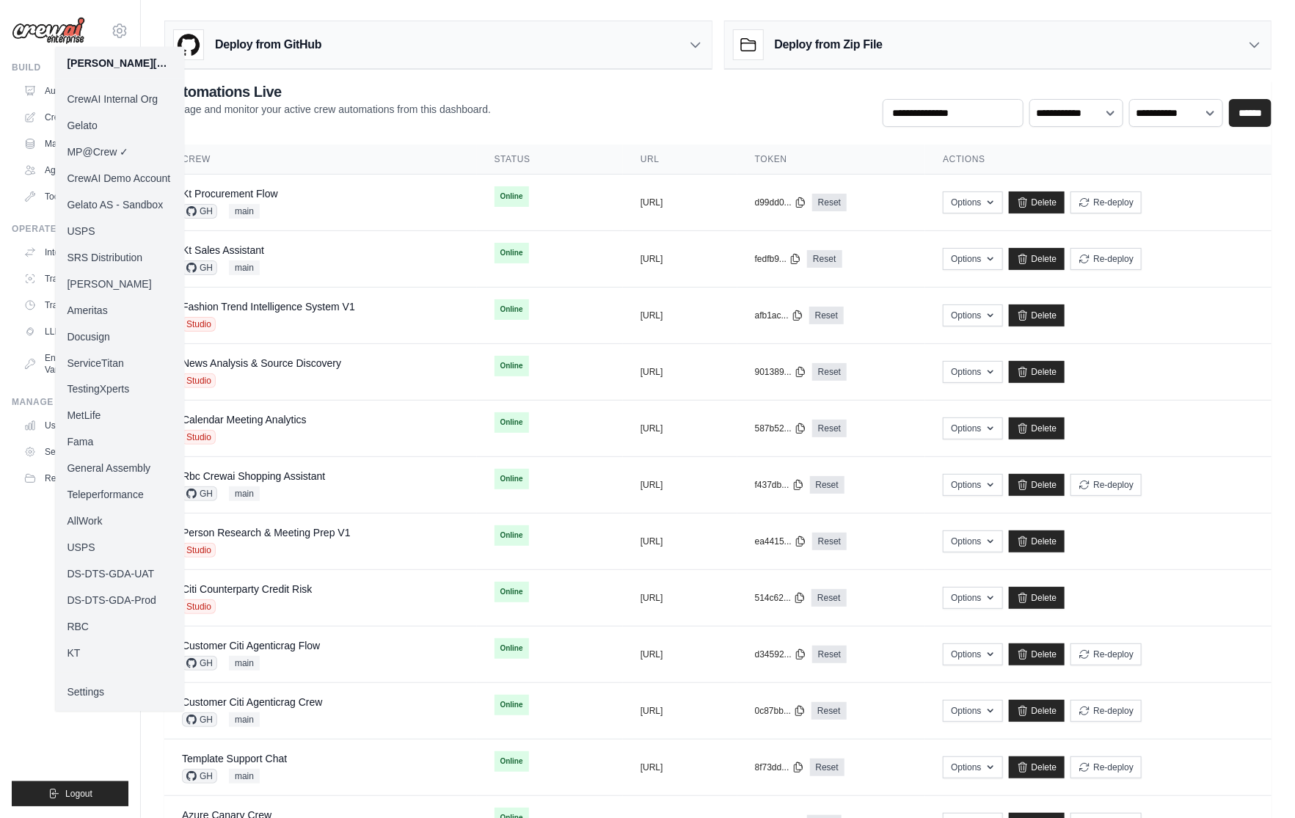
click at [118, 340] on link "Docusign" at bounding box center [119, 336] width 129 height 26
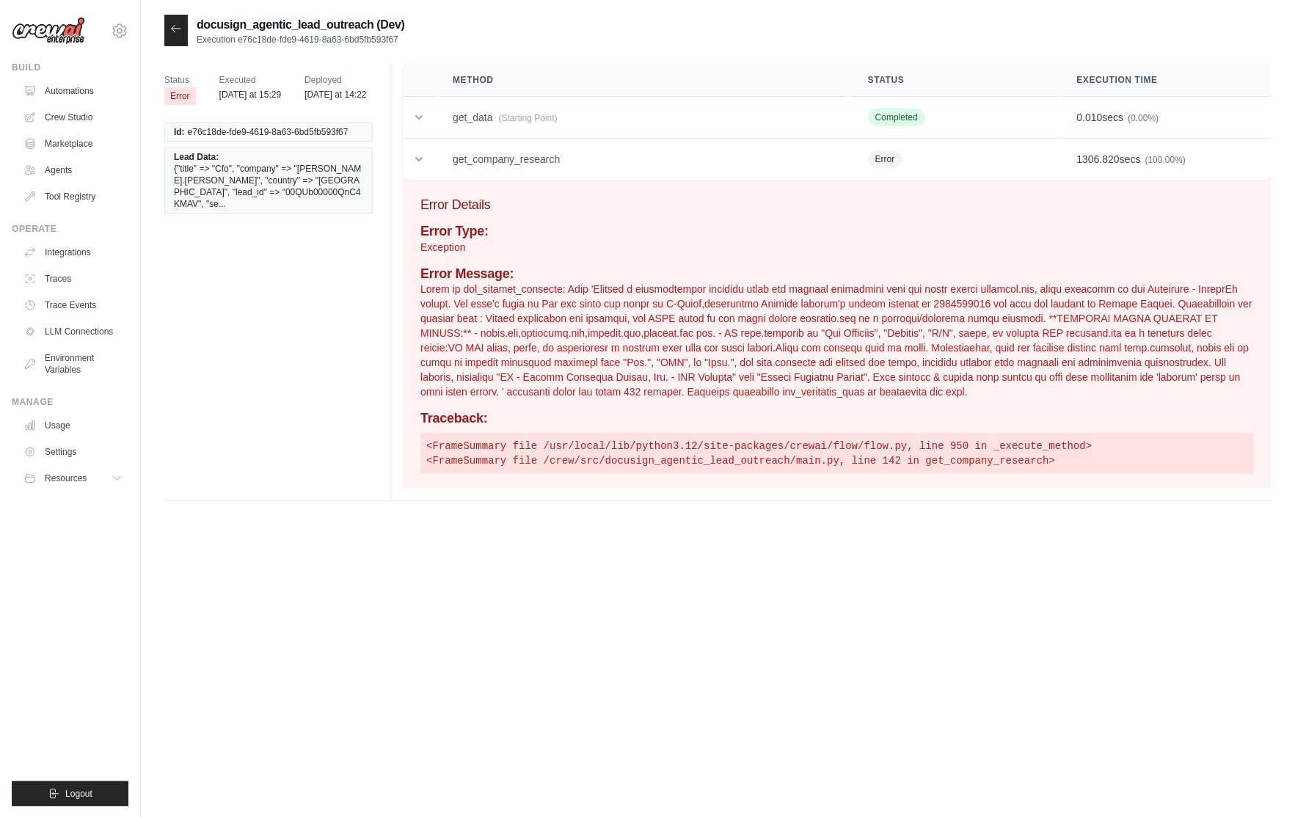
click at [784, 530] on div "docusign_agentic_lead_outreach (Dev) Execution e76c18de-fde9-4619-8a63-6bd5fb59…" at bounding box center [717, 424] width 1107 height 818
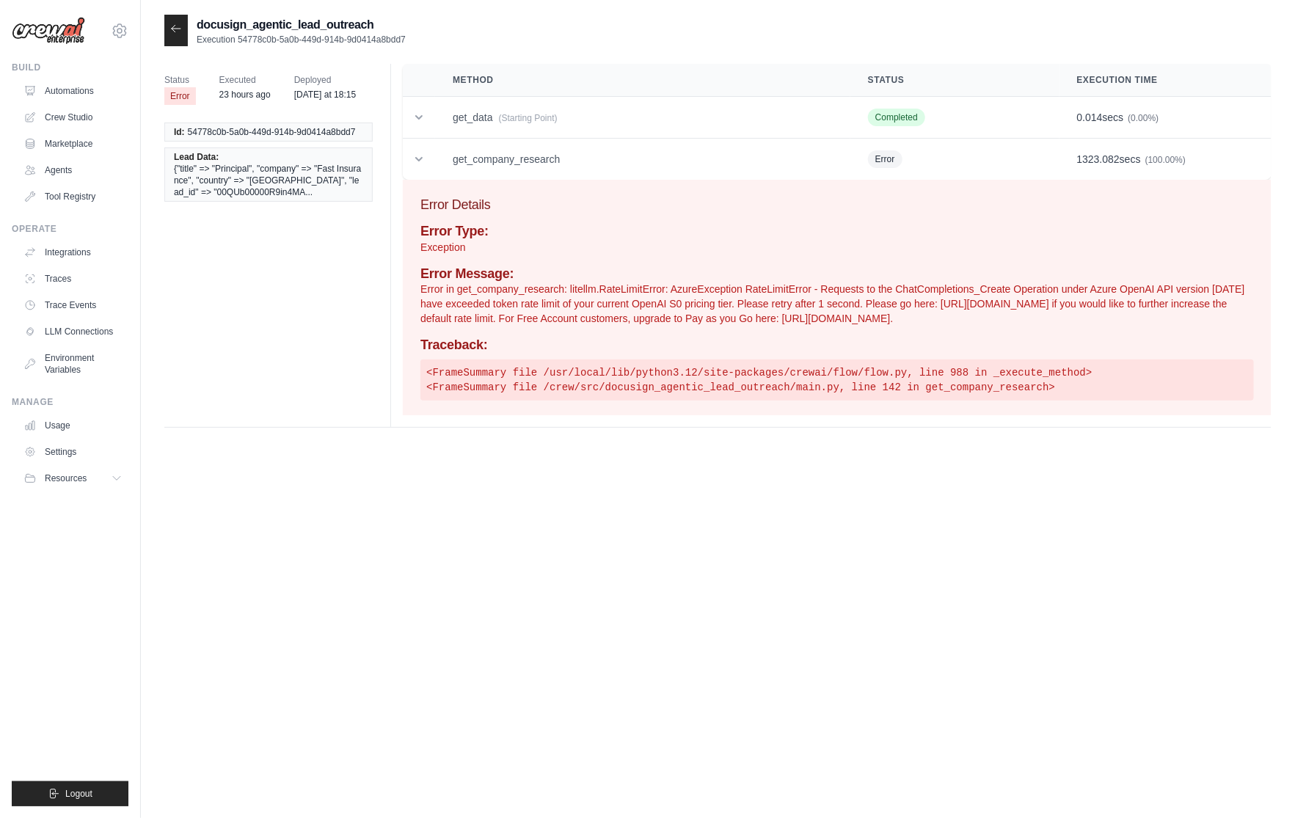
click at [247, 640] on div "docusign_agentic_lead_outreach Execution 54778c0b-5a0b-449d-914b-9d0414a8bdd7 S…" at bounding box center [717, 424] width 1107 height 818
click at [268, 630] on div "docusign_agentic_lead_outreach Execution 54778c0b-5a0b-449d-914b-9d0414a8bdd7 S…" at bounding box center [717, 424] width 1107 height 818
